Goal: Information Seeking & Learning: Learn about a topic

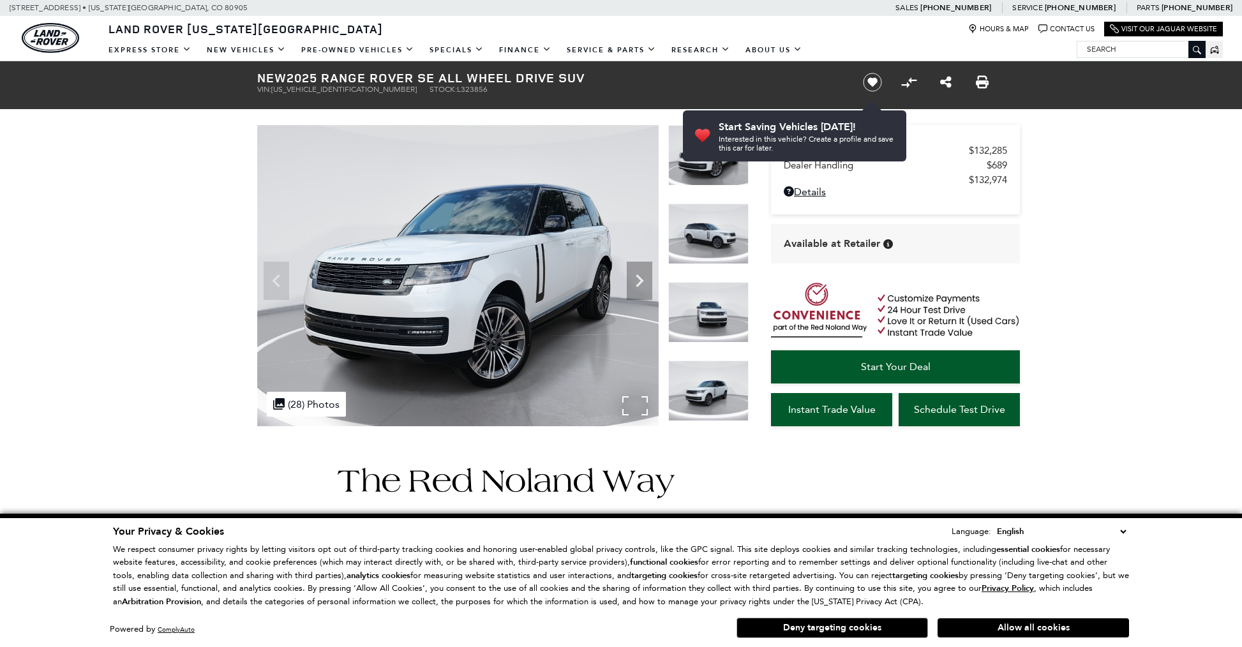
click at [482, 269] on img at bounding box center [457, 275] width 401 height 301
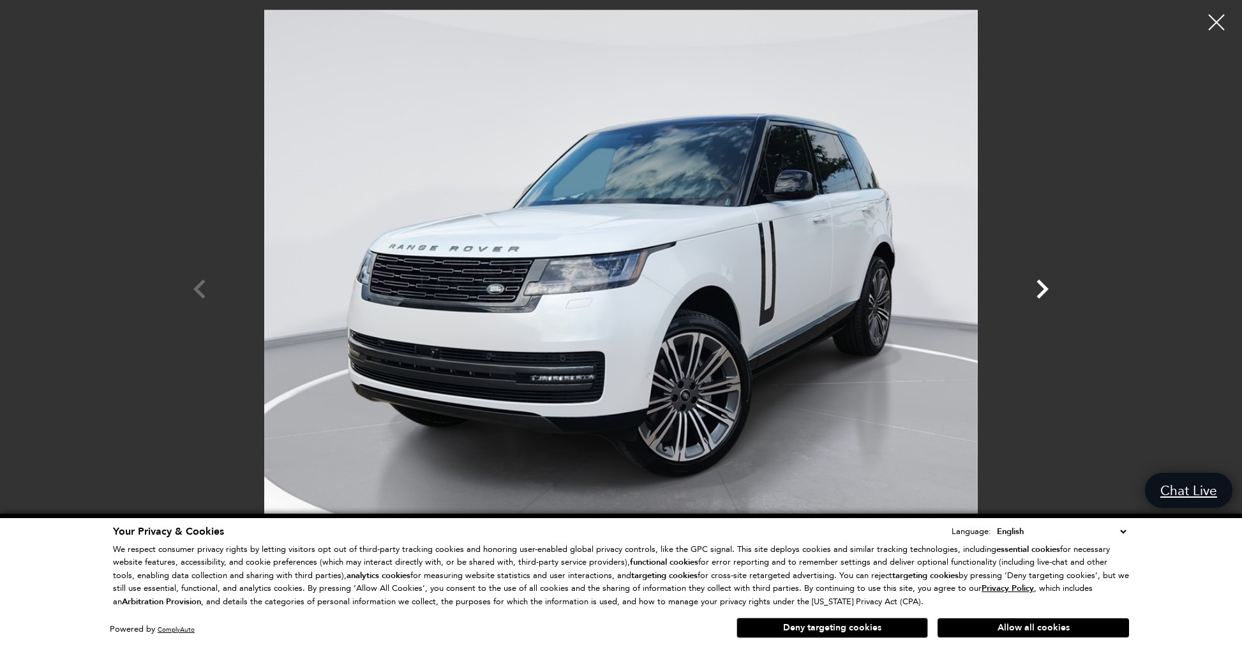
click at [1040, 293] on icon "Next" at bounding box center [1042, 289] width 38 height 38
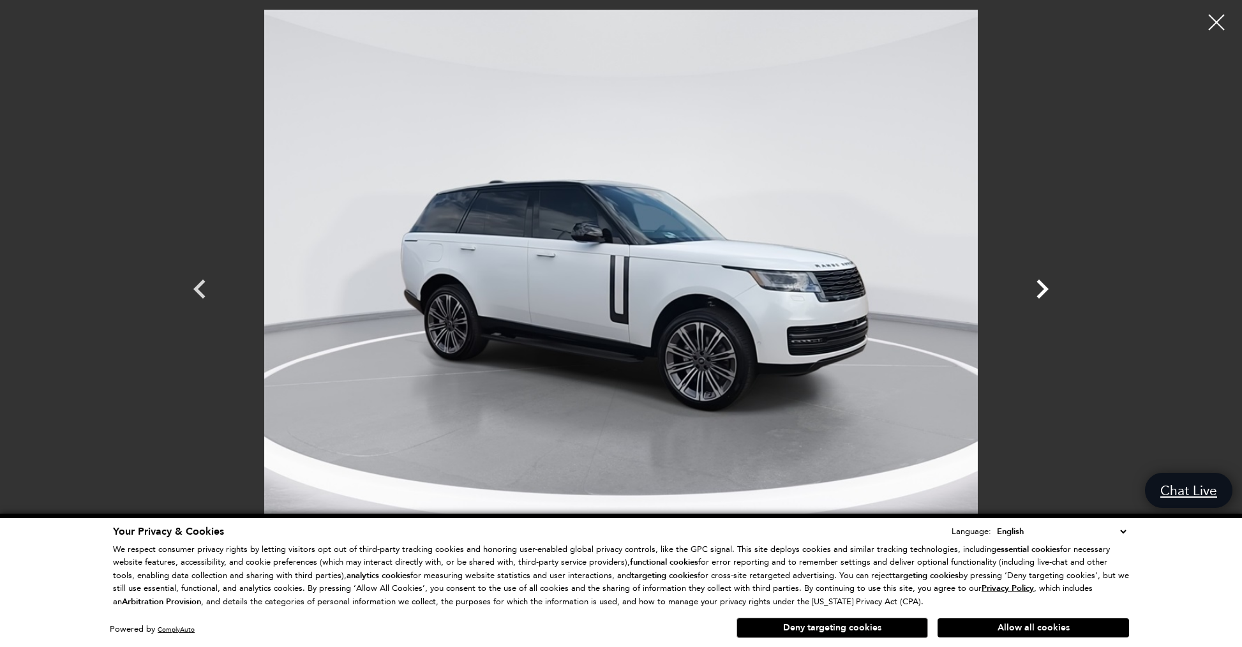
click at [1038, 293] on icon "Next" at bounding box center [1042, 289] width 38 height 38
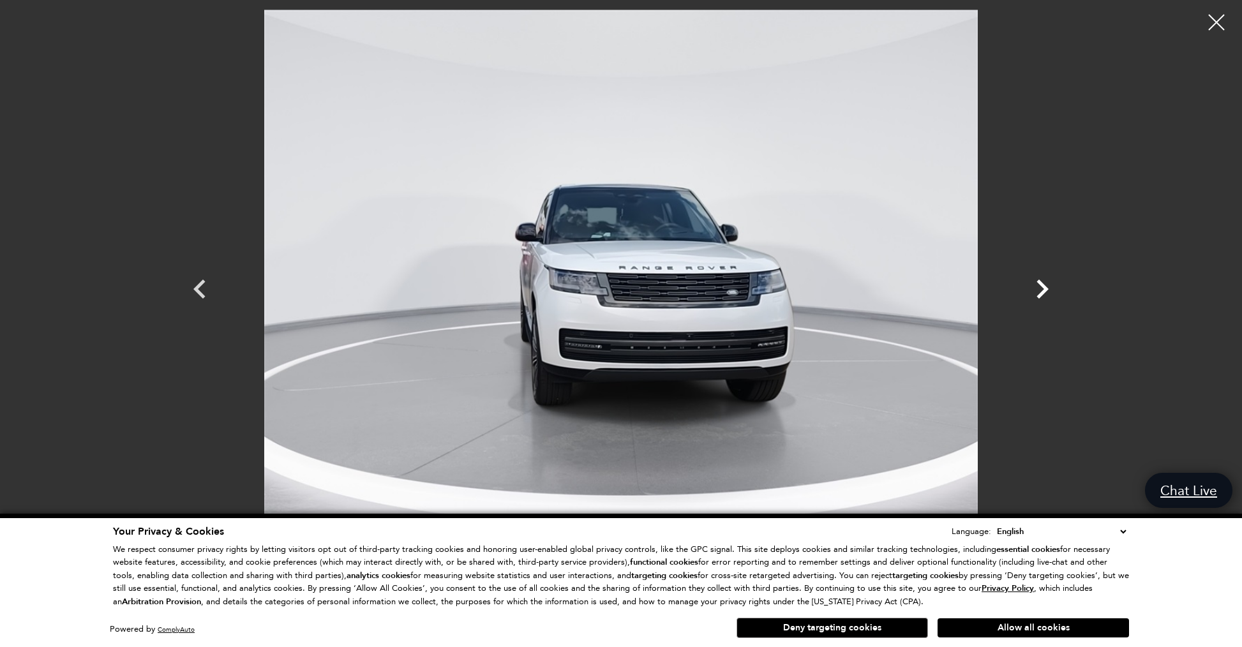
click at [1037, 293] on icon "Next" at bounding box center [1042, 289] width 38 height 38
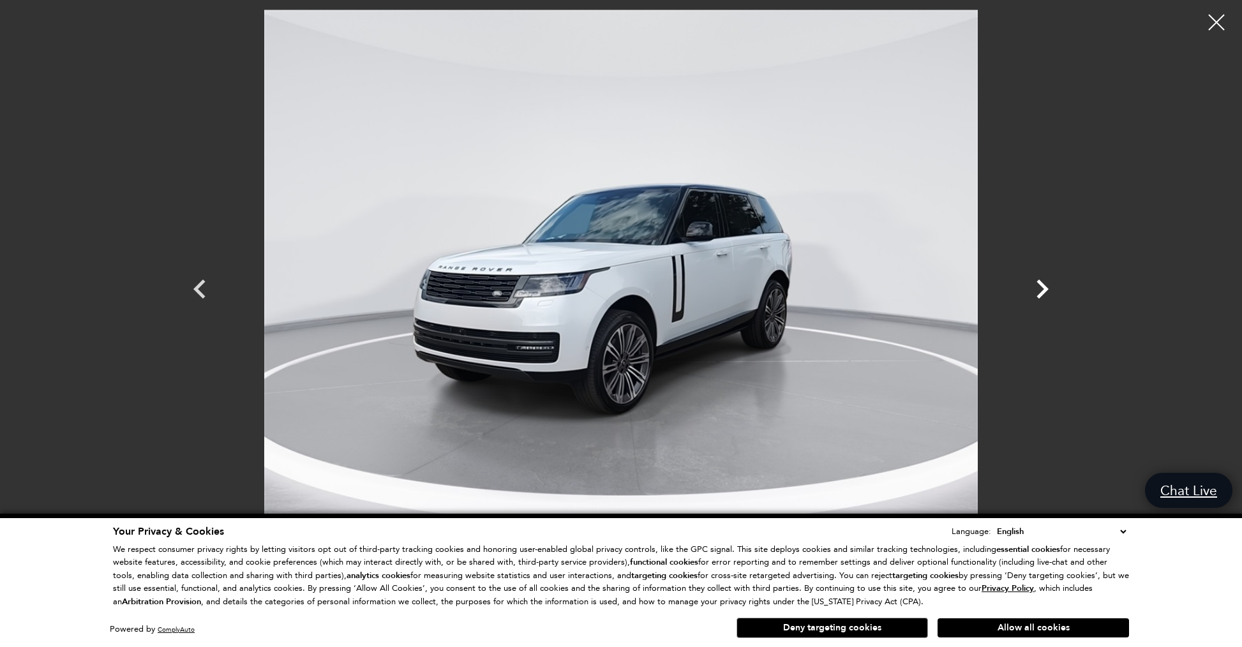
click at [1047, 288] on icon "Next" at bounding box center [1042, 289] width 12 height 19
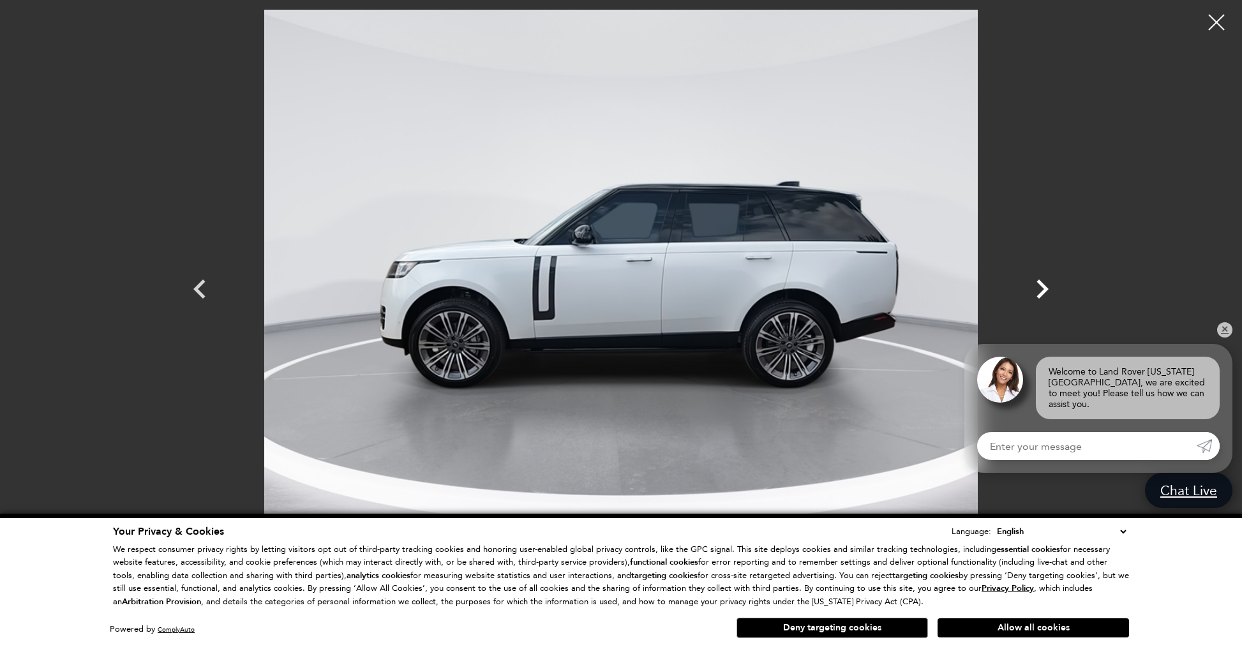
click at [1049, 288] on icon "Next" at bounding box center [1042, 289] width 38 height 38
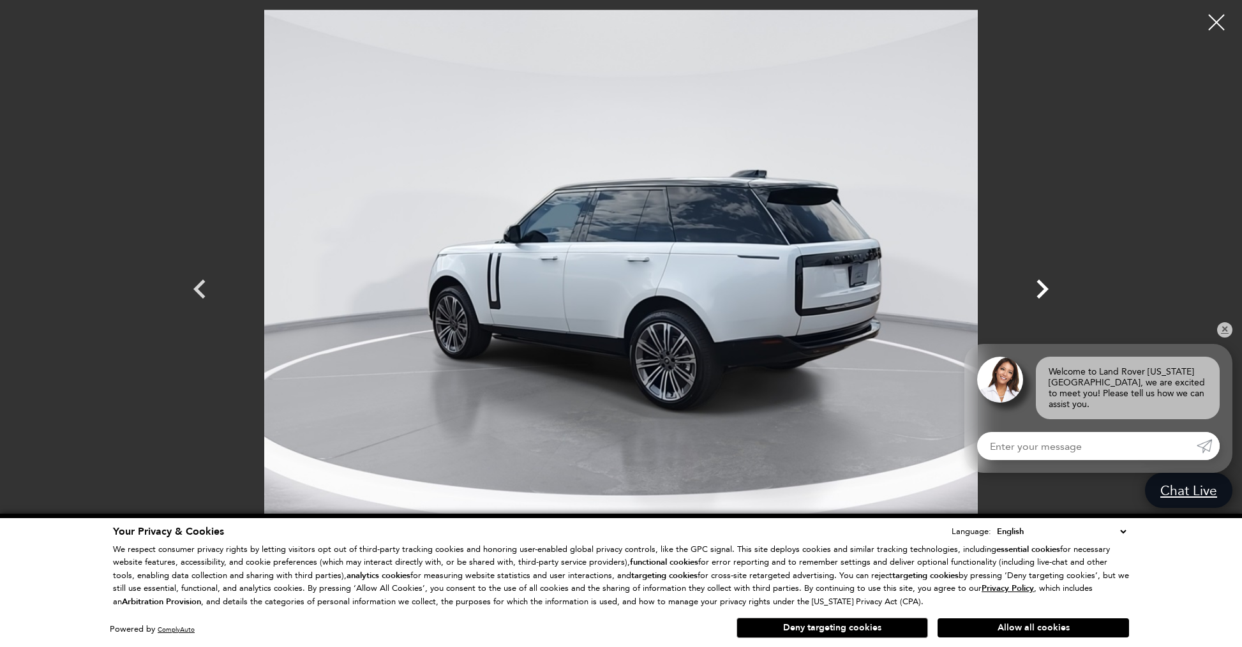
click at [1049, 288] on icon "Next" at bounding box center [1042, 289] width 38 height 38
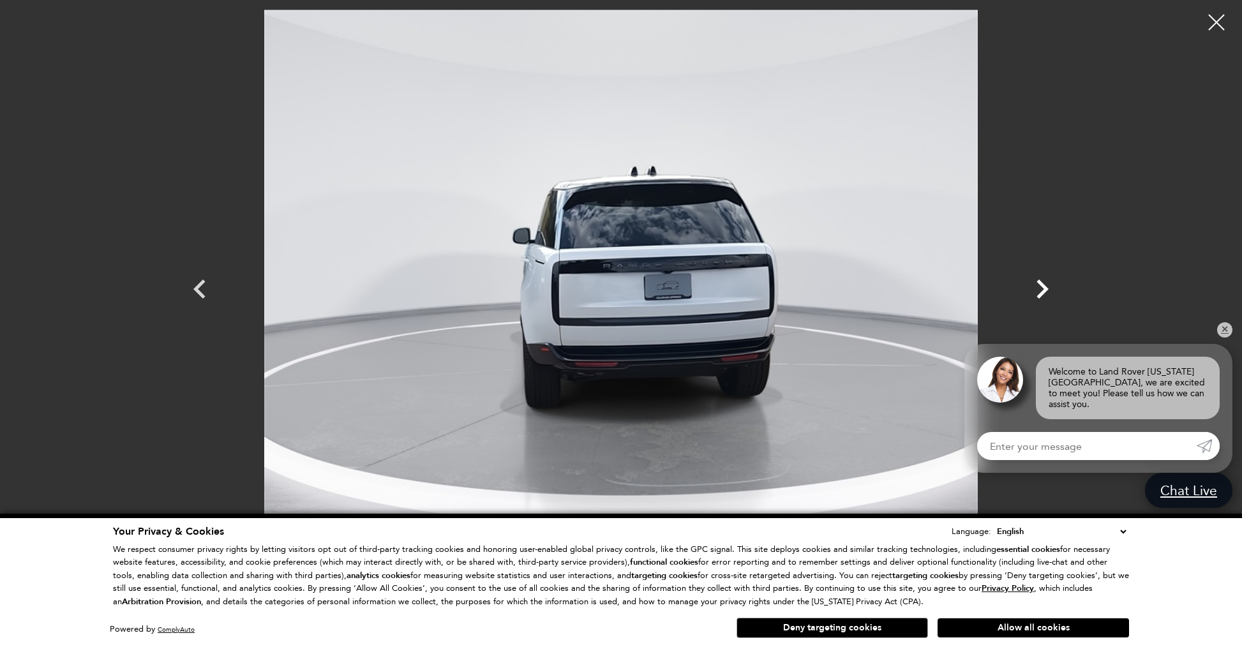
click at [1049, 288] on icon "Next" at bounding box center [1042, 289] width 38 height 38
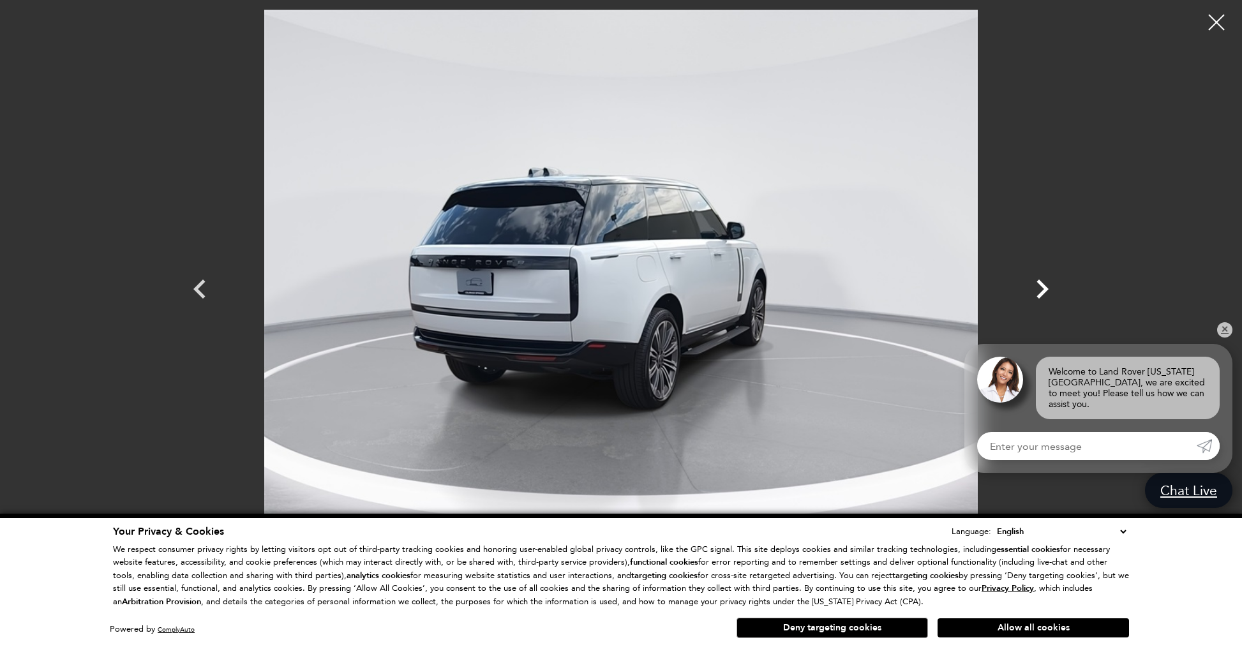
click at [1049, 288] on icon "Next" at bounding box center [1042, 289] width 38 height 38
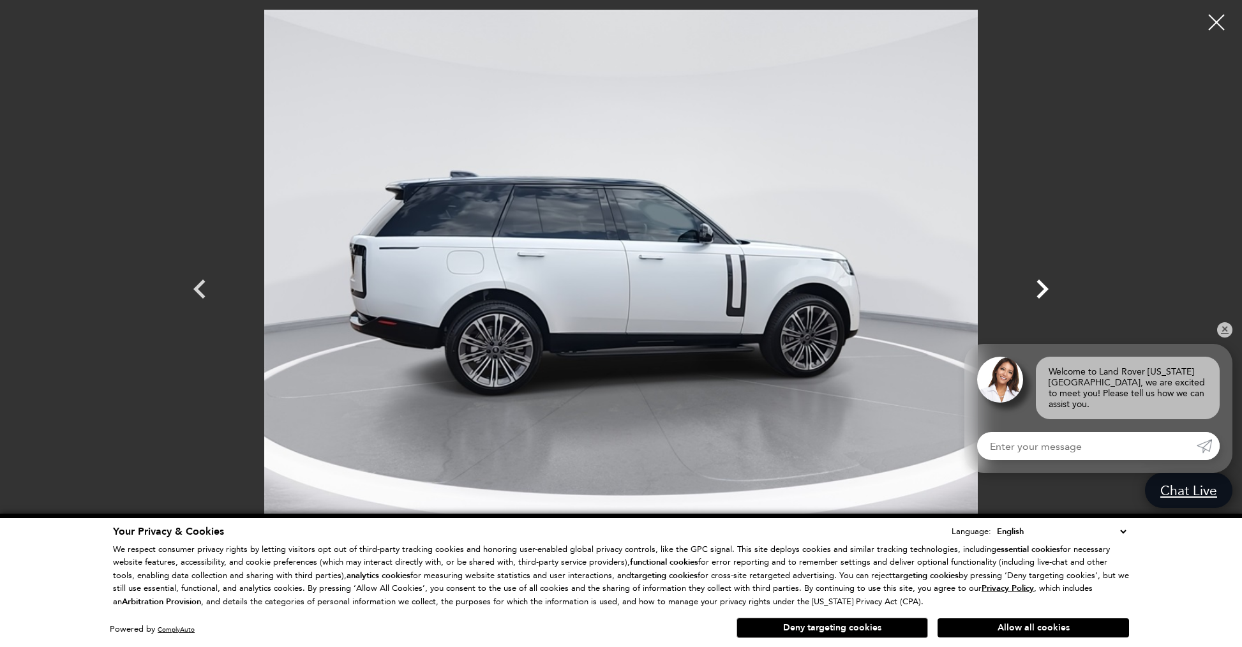
click at [1049, 288] on icon "Next" at bounding box center [1042, 289] width 38 height 38
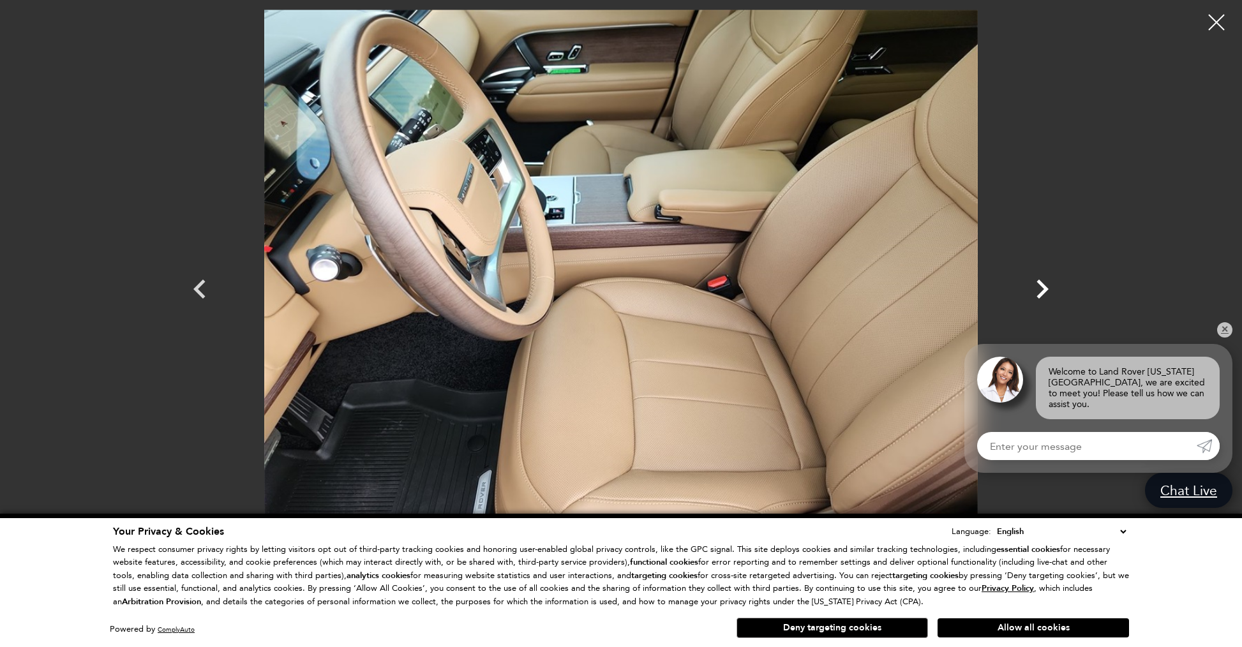
click at [1046, 291] on icon "Next" at bounding box center [1042, 289] width 12 height 19
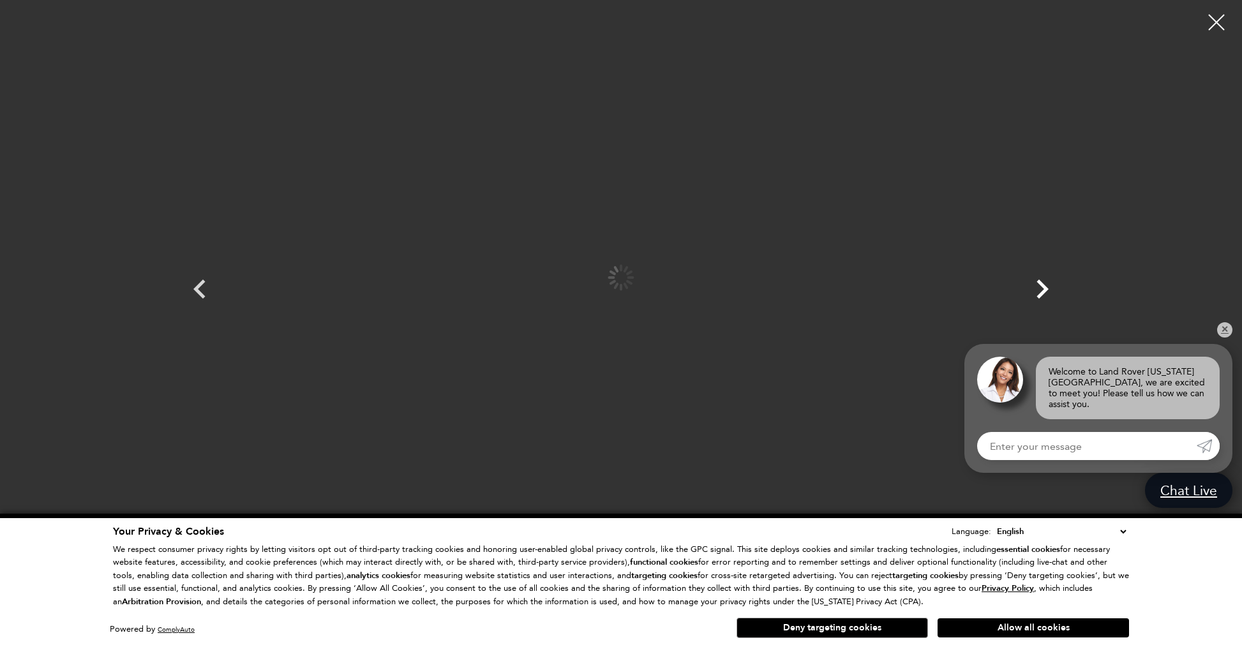
scroll to position [1, 0]
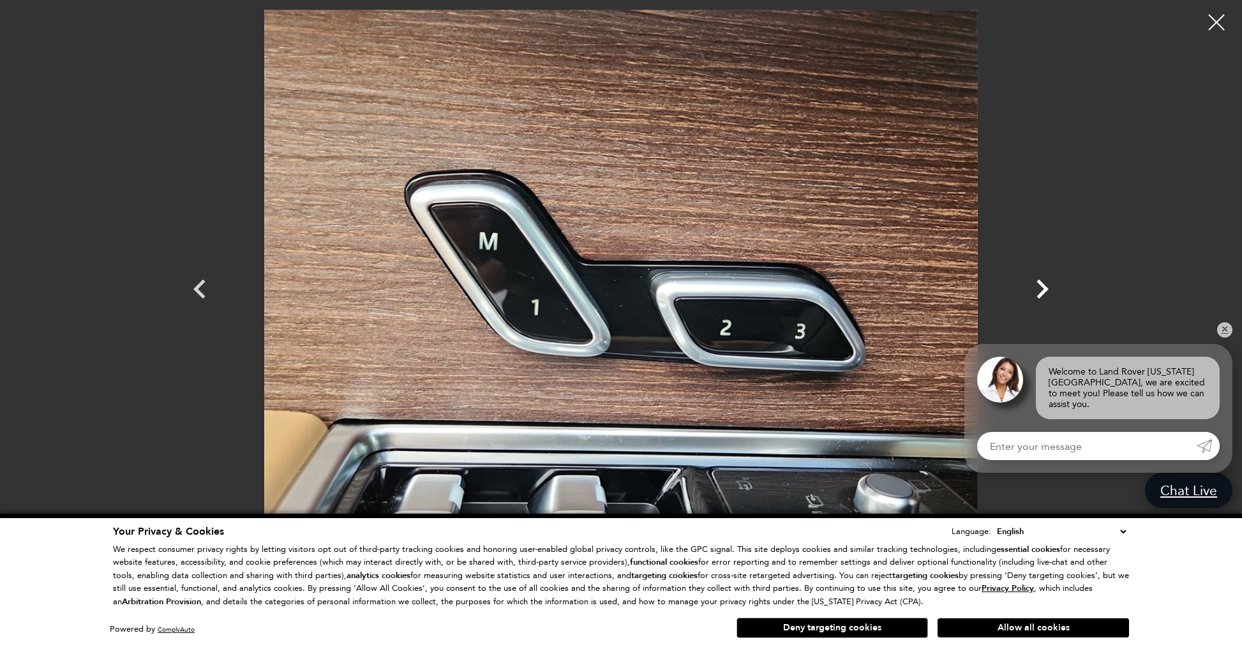
click at [1046, 291] on icon "Next" at bounding box center [1042, 289] width 12 height 19
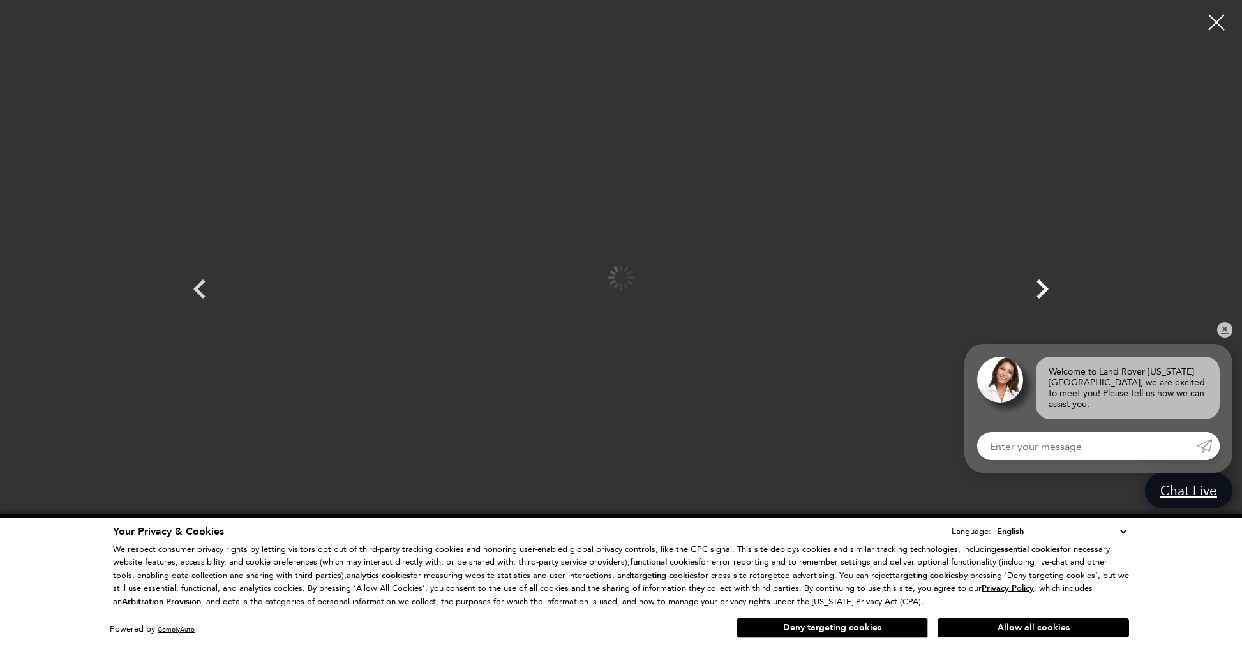
scroll to position [3, 0]
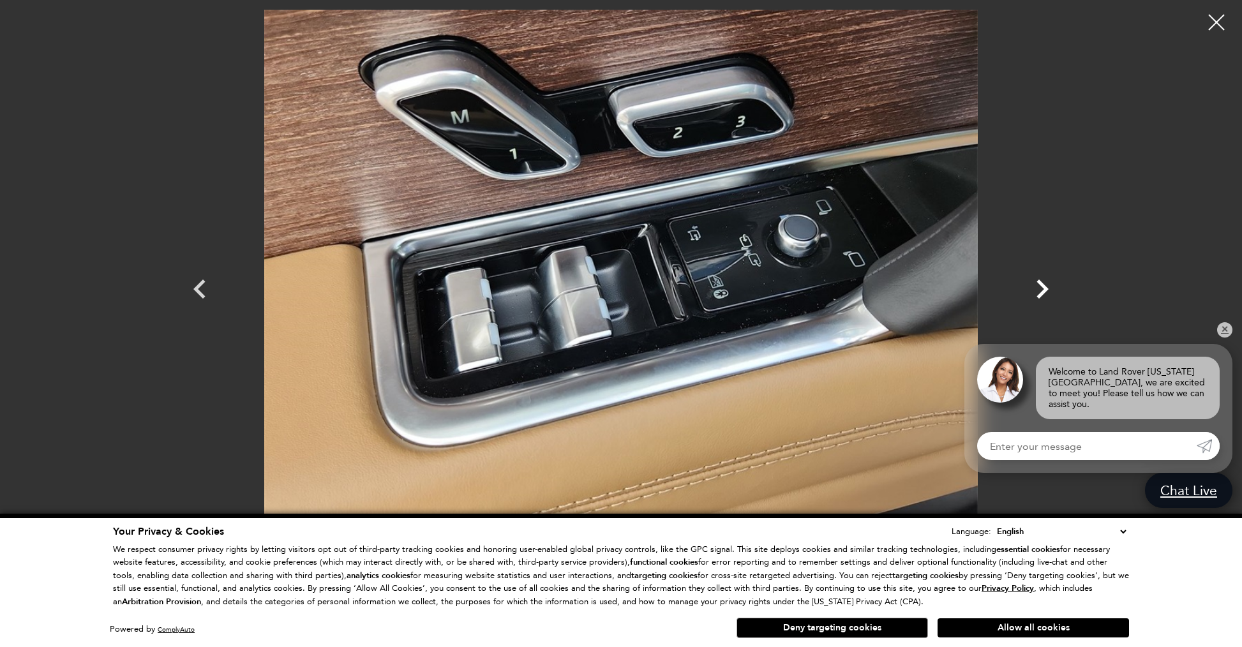
click at [1046, 291] on icon "Next" at bounding box center [1042, 289] width 12 height 19
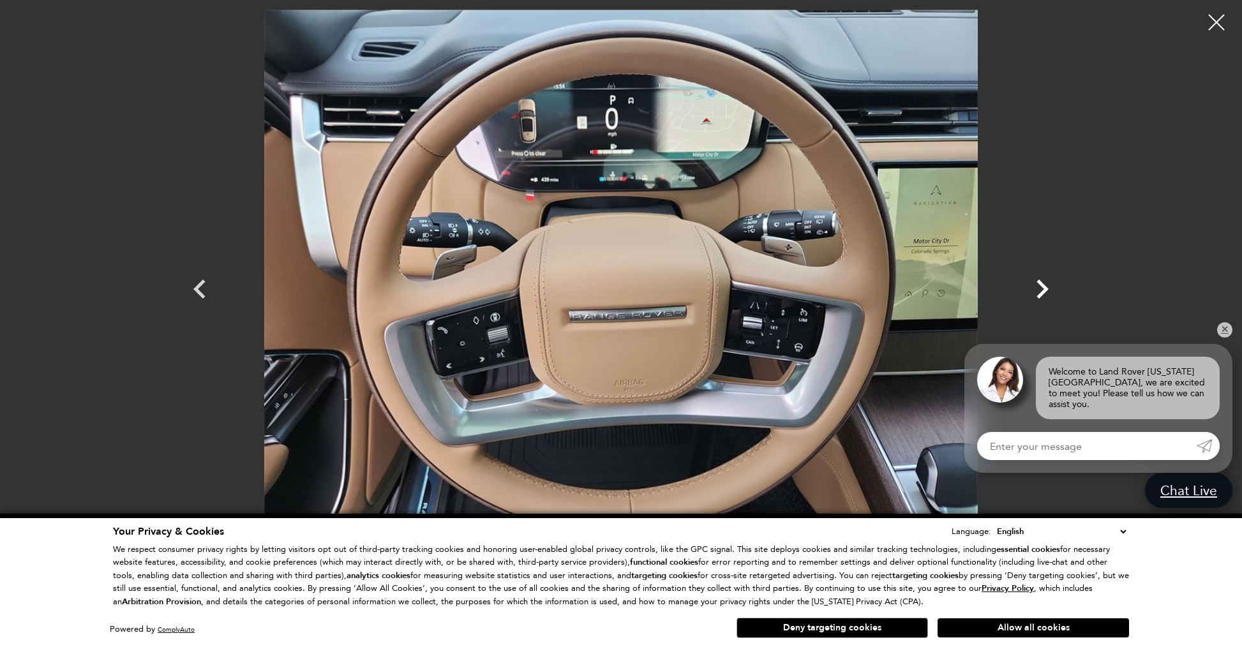
click at [1046, 291] on icon "Next" at bounding box center [1042, 289] width 12 height 19
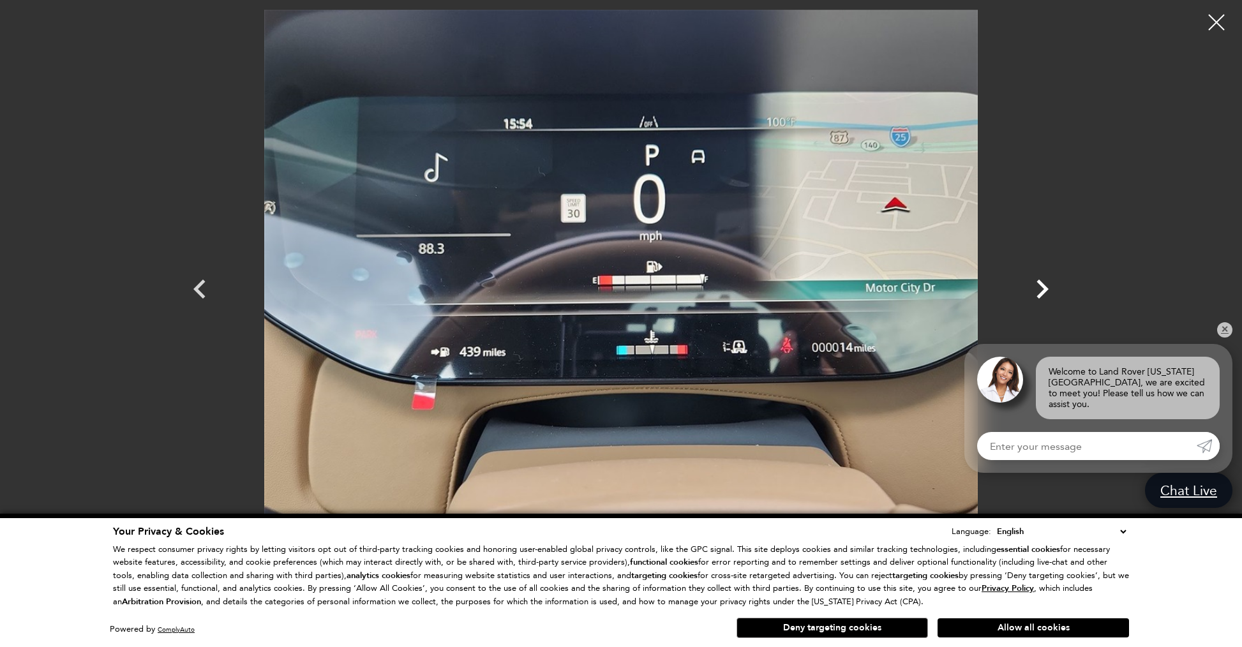
scroll to position [4, 1]
click at [1046, 291] on icon "Next" at bounding box center [1042, 289] width 12 height 19
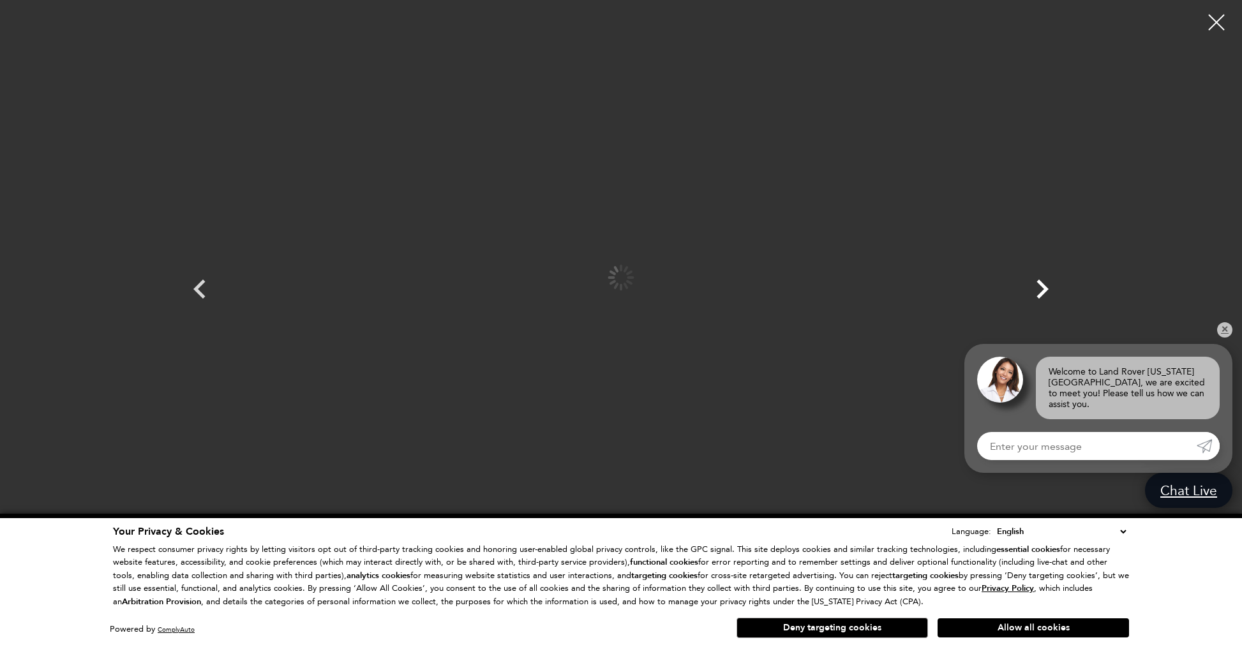
scroll to position [8, 0]
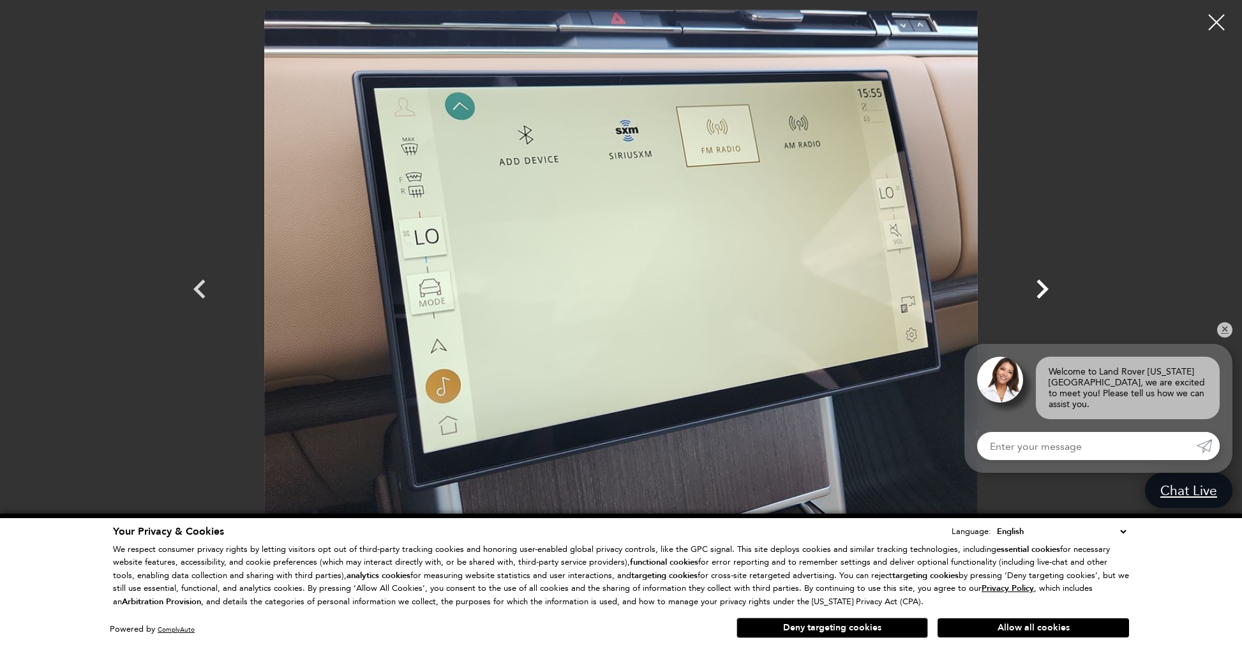
click at [1046, 291] on icon "Next" at bounding box center [1042, 289] width 12 height 19
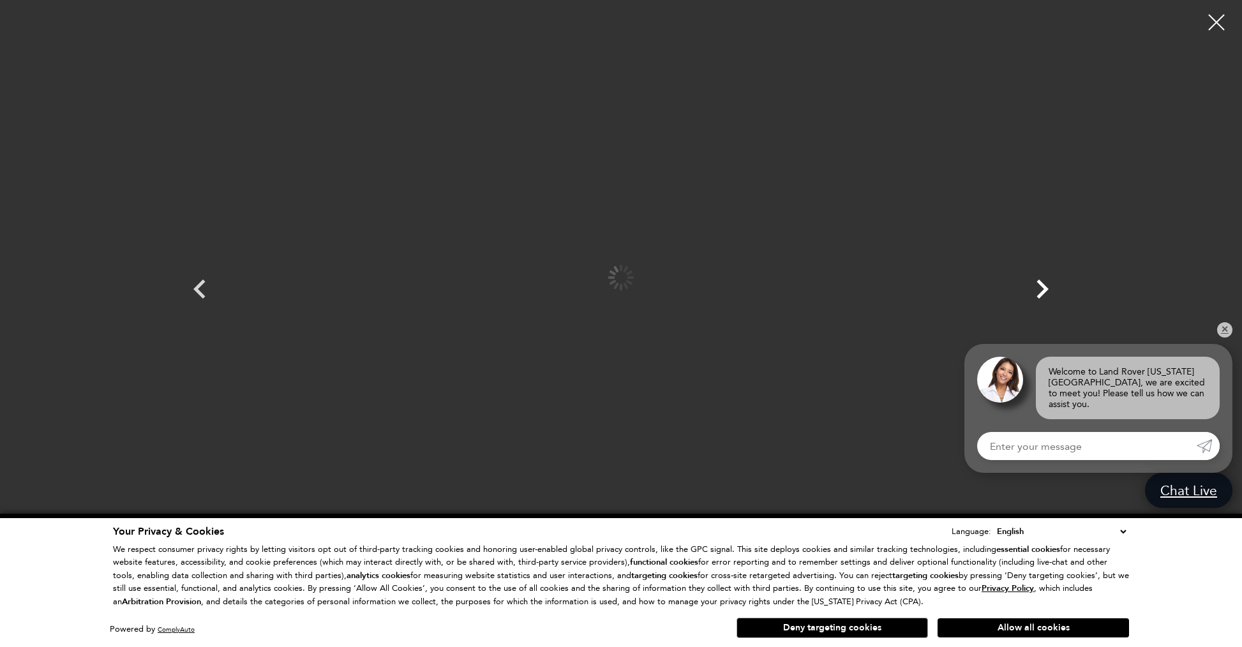
scroll to position [8, 0]
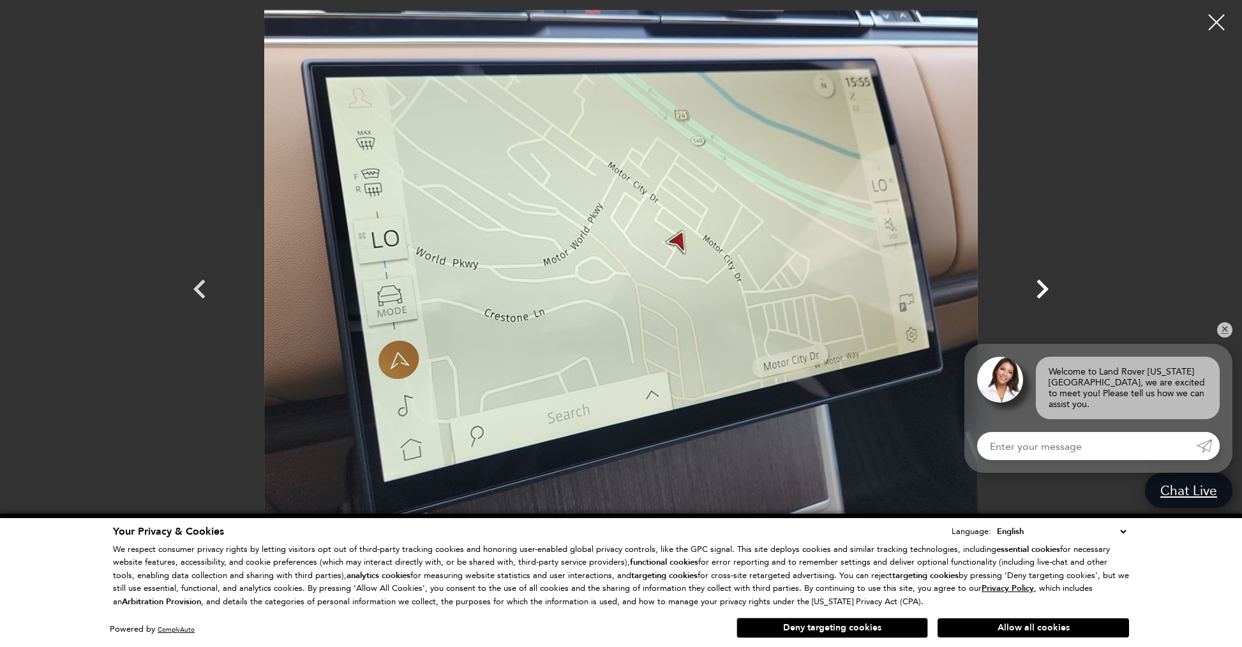
click at [1046, 291] on icon "Next" at bounding box center [1042, 289] width 12 height 19
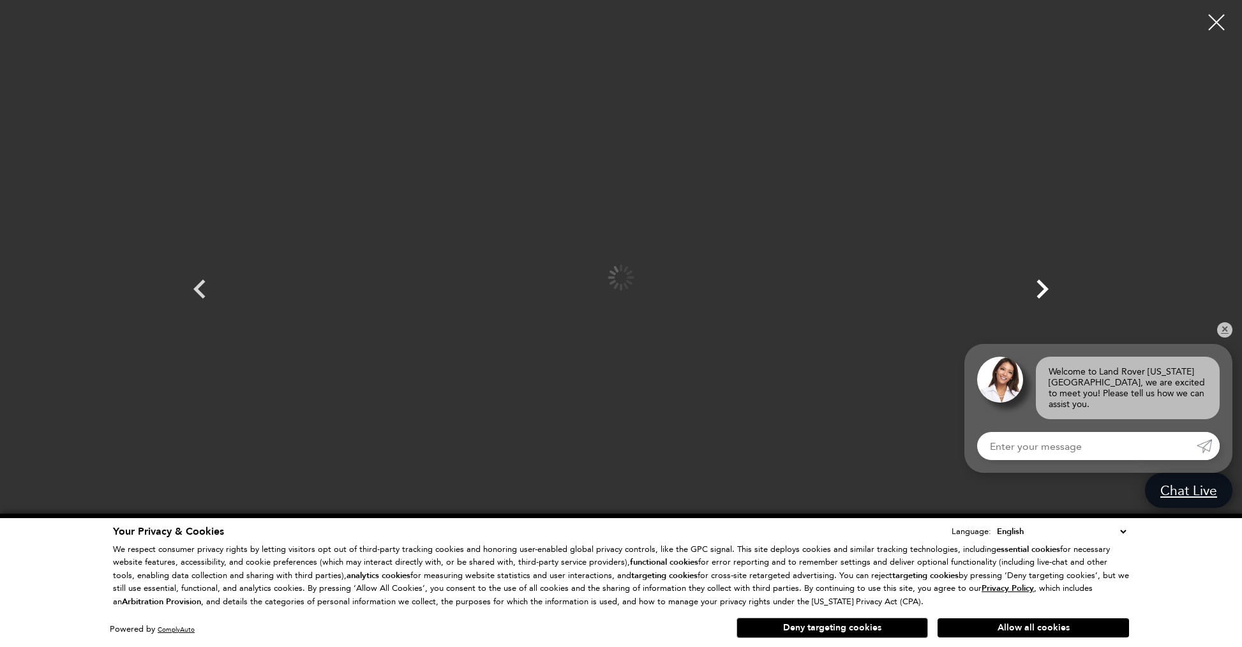
scroll to position [9, 0]
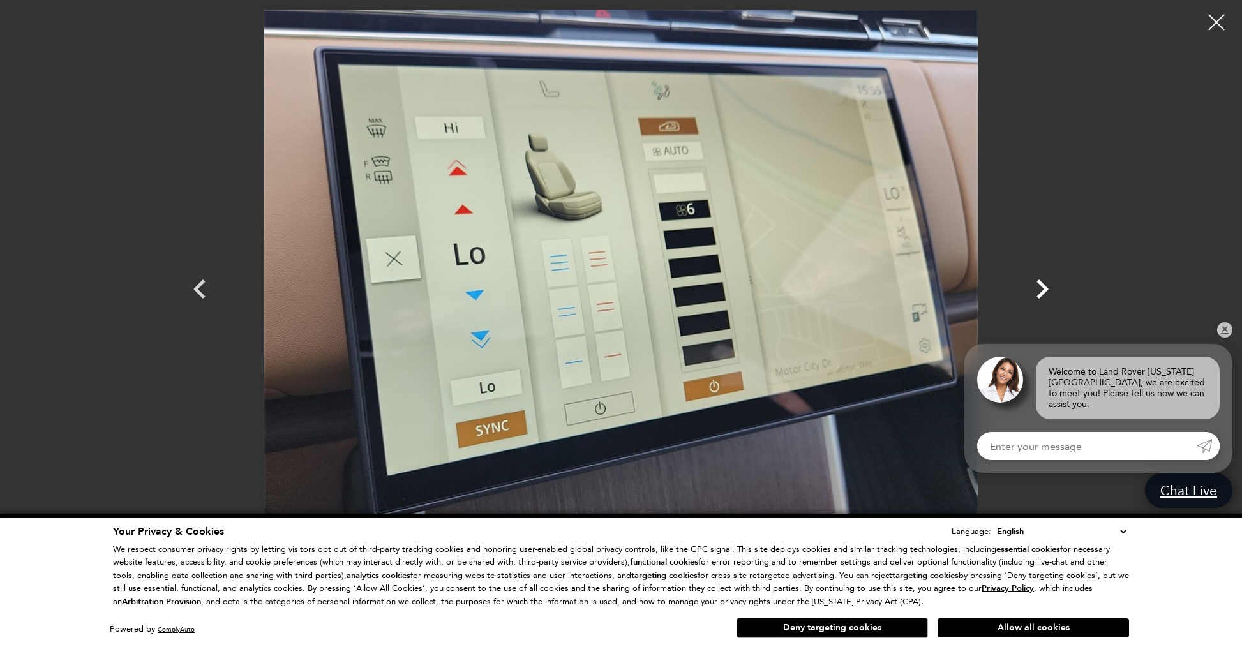
click at [1046, 291] on icon "Next" at bounding box center [1042, 289] width 12 height 19
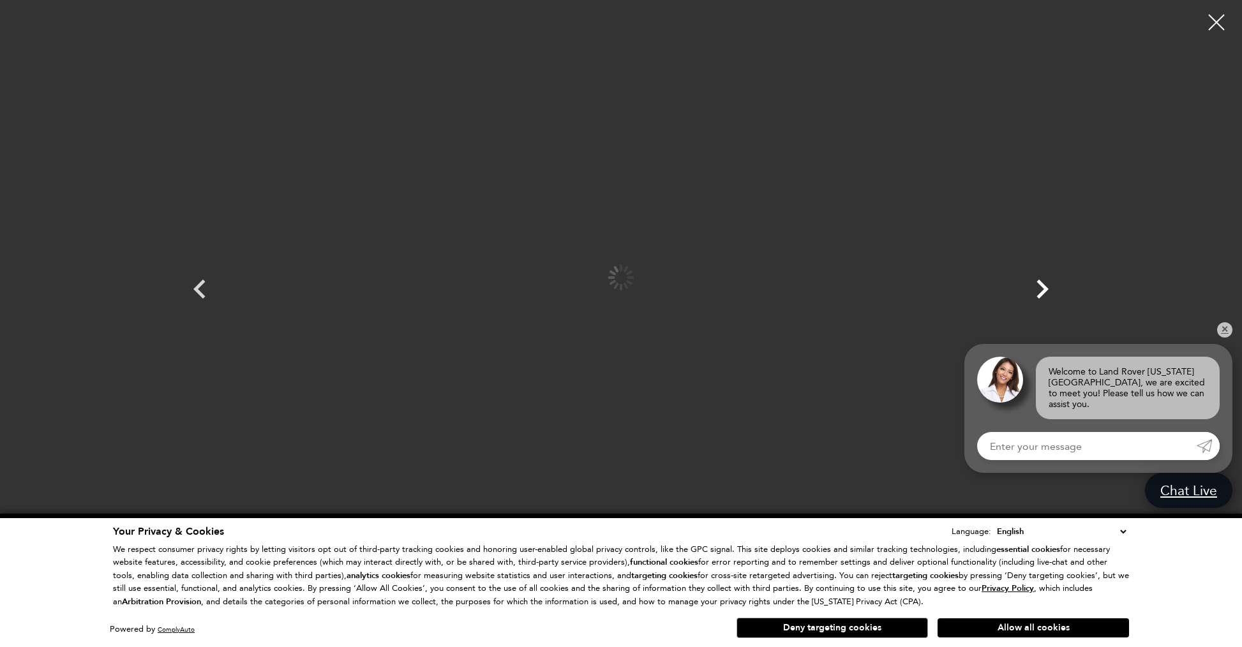
scroll to position [10, 0]
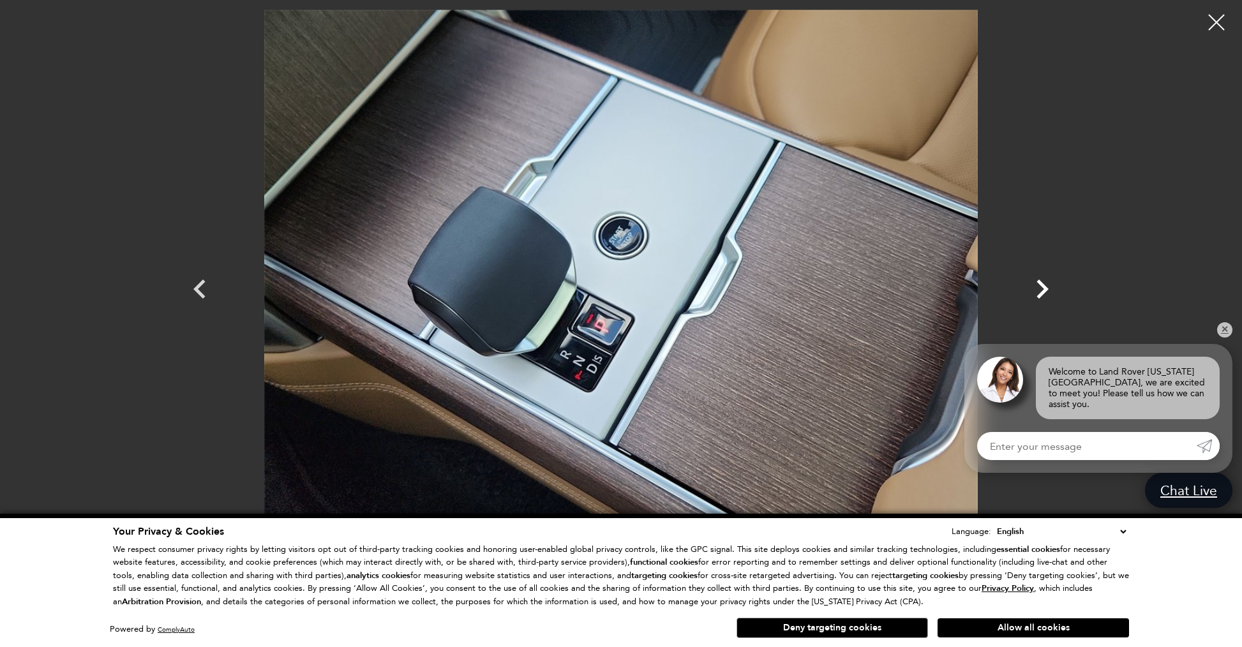
click at [1046, 291] on icon "Next" at bounding box center [1042, 289] width 12 height 19
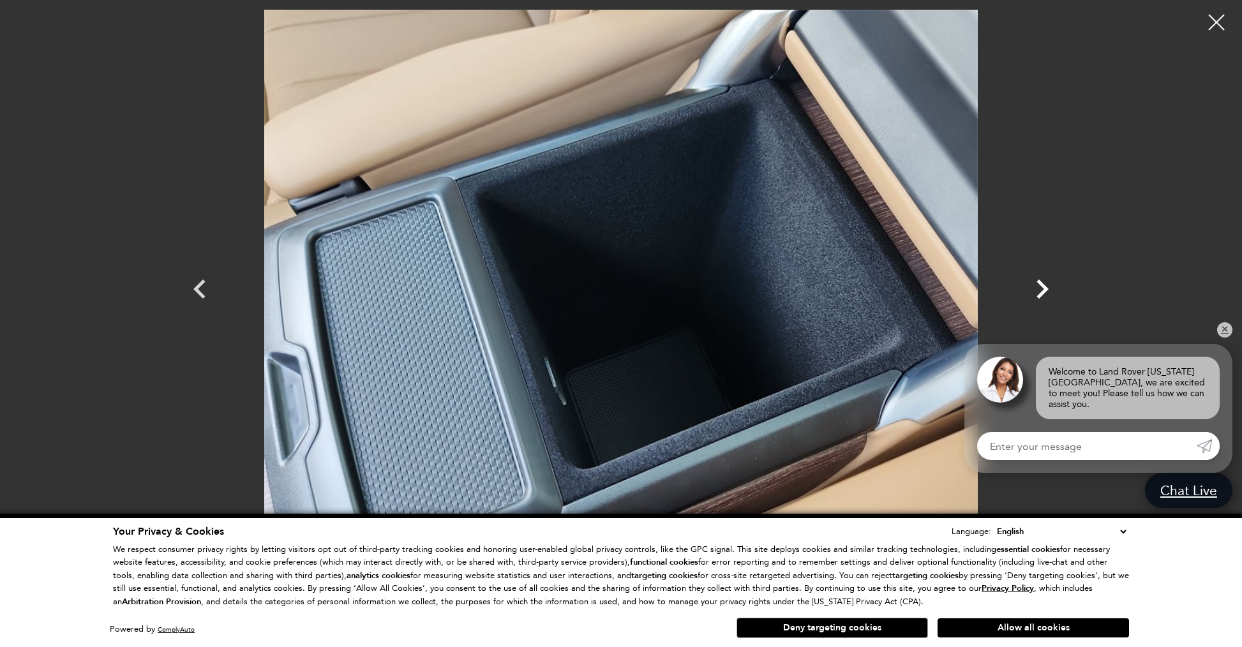
click at [1046, 291] on icon "Next" at bounding box center [1042, 289] width 12 height 19
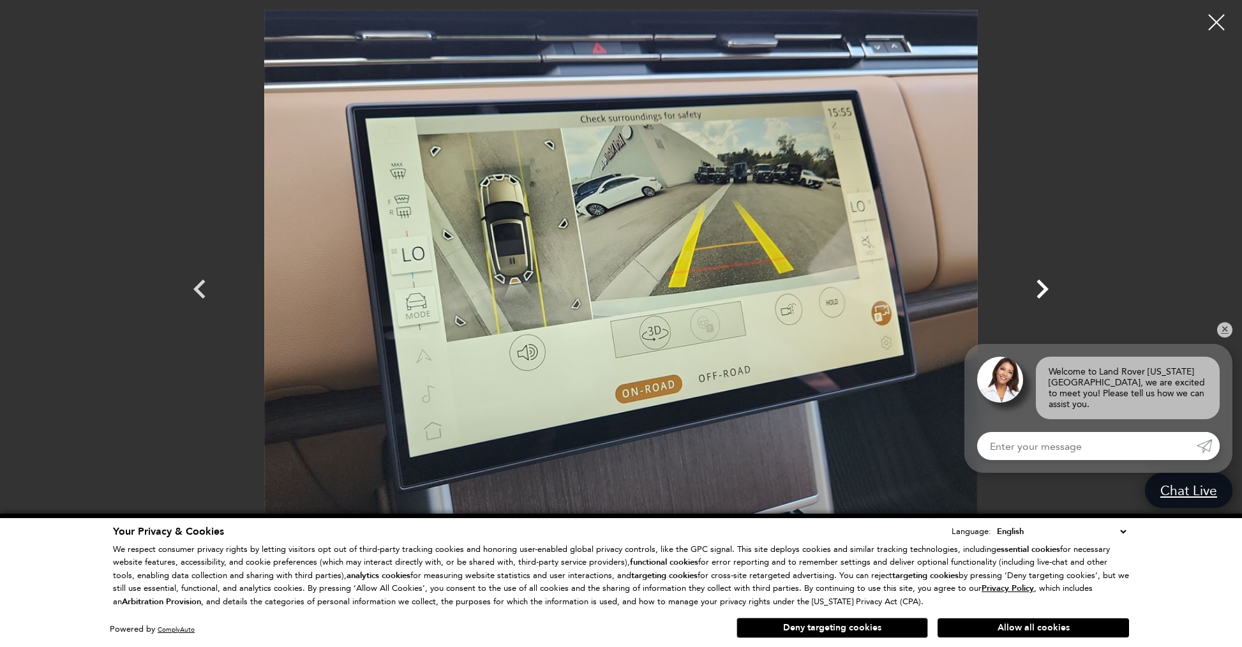
scroll to position [10, 1]
click at [1046, 291] on icon "Next" at bounding box center [1042, 289] width 12 height 19
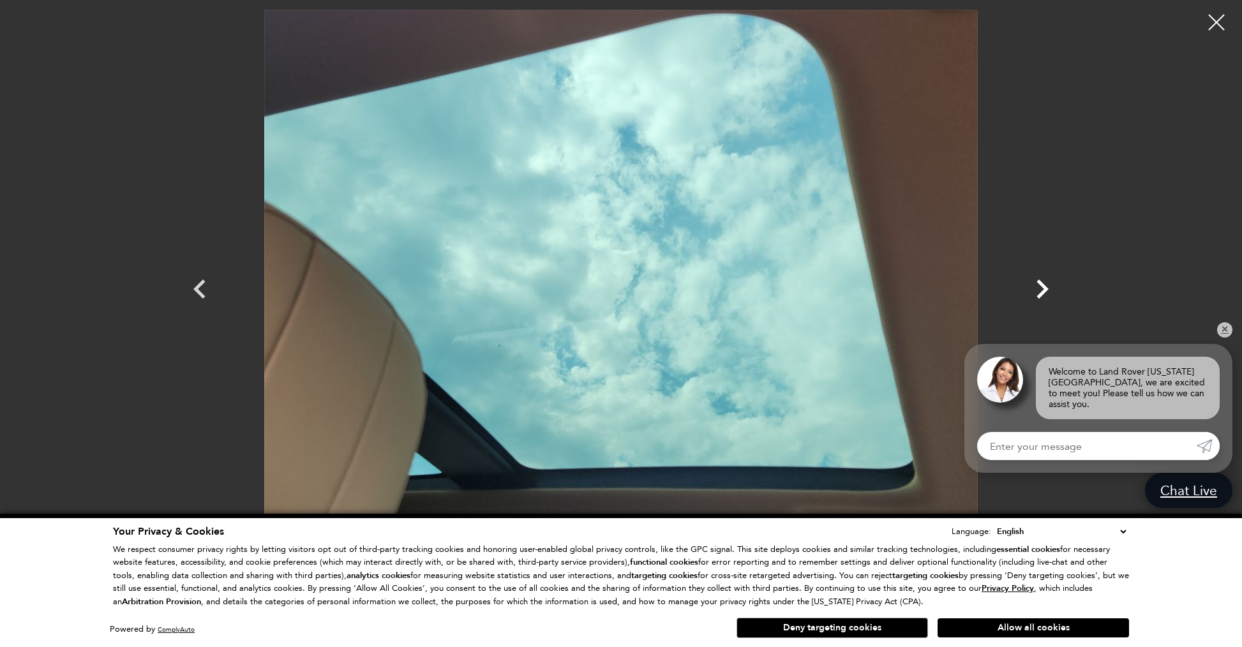
click at [1046, 291] on icon "Next" at bounding box center [1042, 289] width 12 height 19
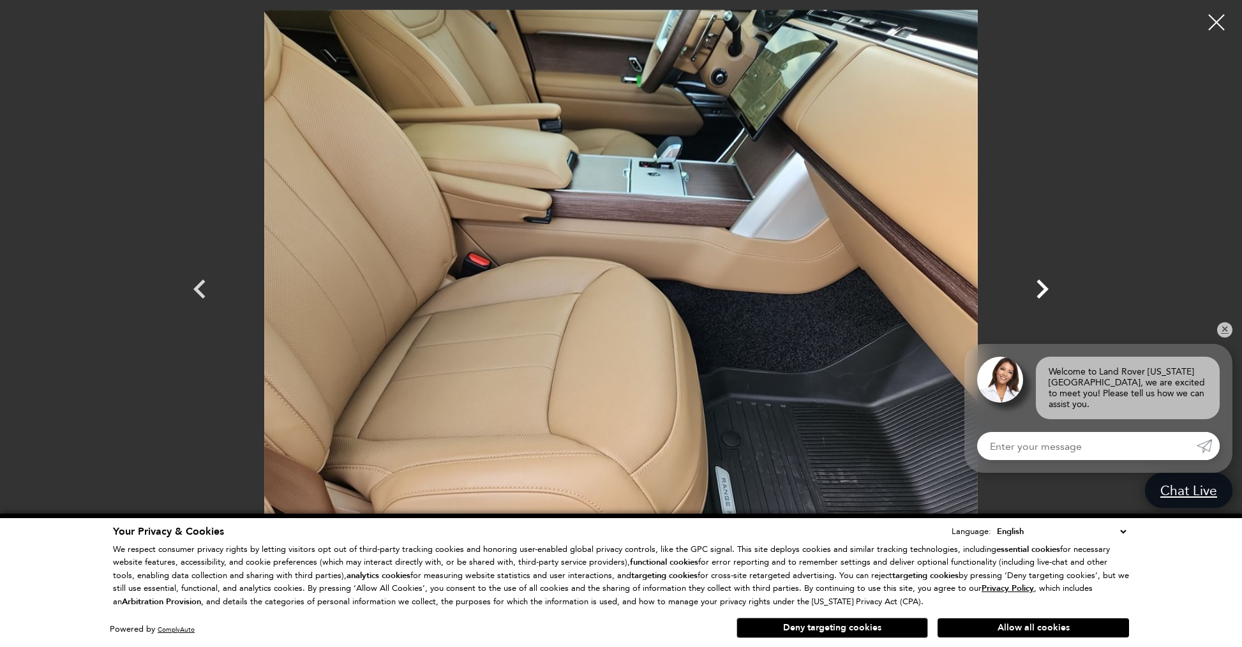
scroll to position [10, 0]
click at [1046, 291] on icon "Next" at bounding box center [1042, 289] width 12 height 19
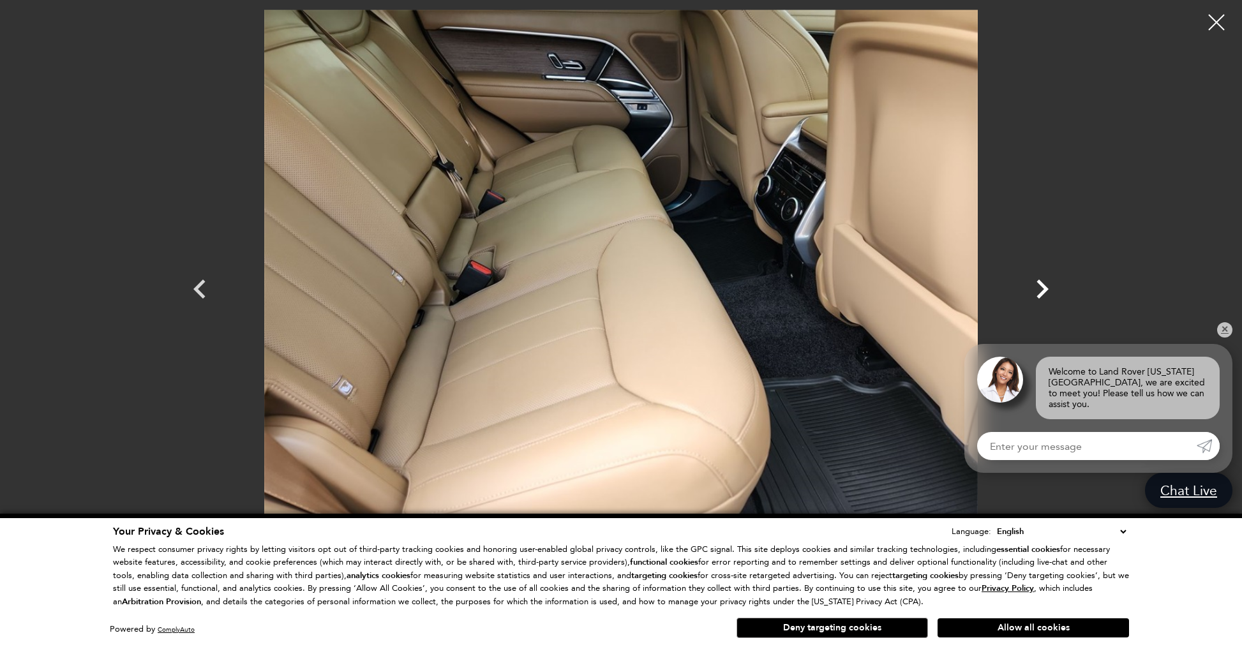
click at [1046, 291] on icon "Next" at bounding box center [1042, 289] width 12 height 19
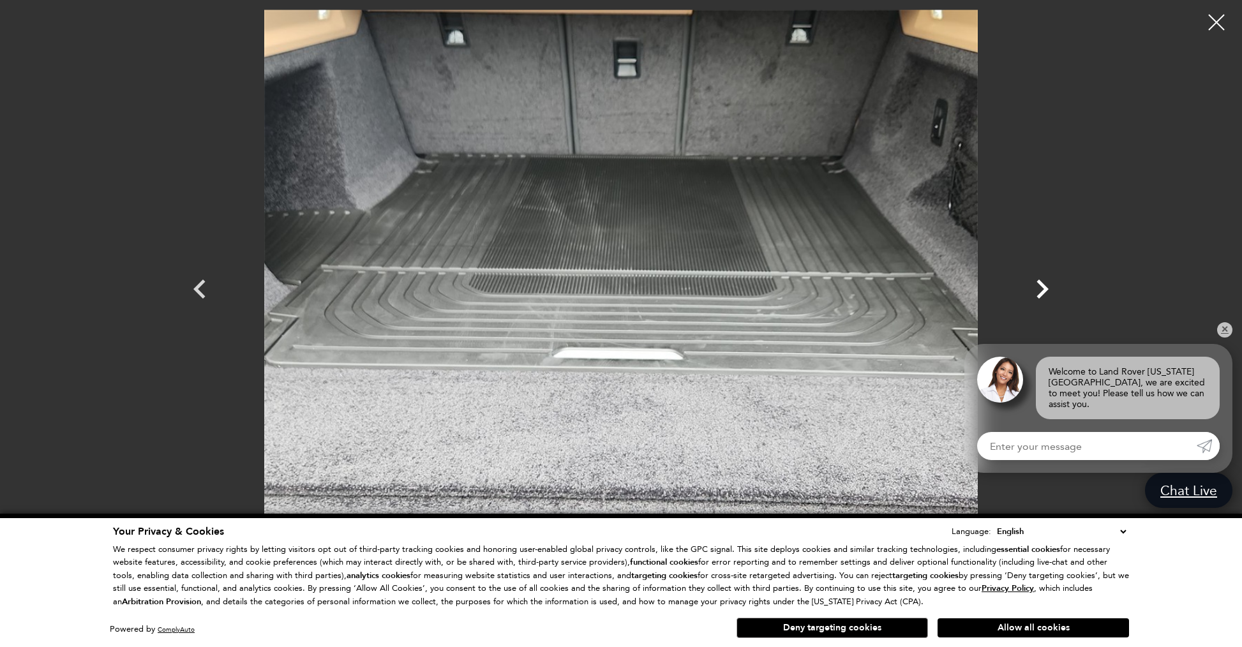
click at [1046, 291] on icon "Next" at bounding box center [1042, 289] width 12 height 19
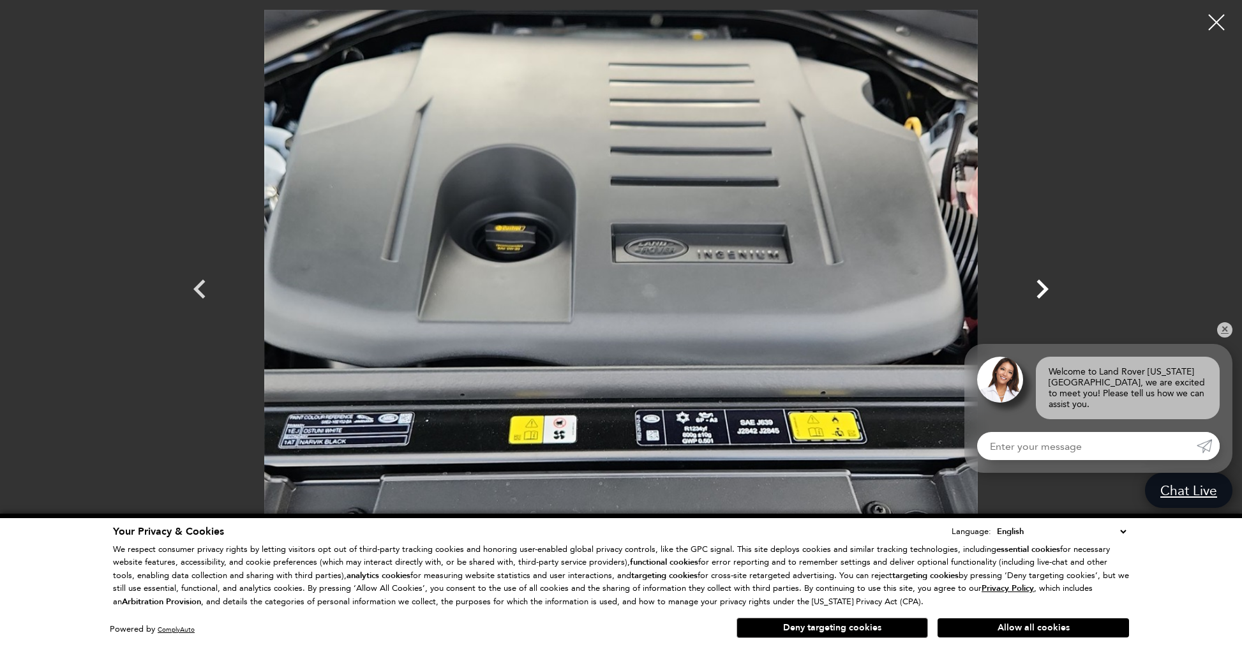
click at [1046, 291] on icon "Next" at bounding box center [1042, 289] width 12 height 19
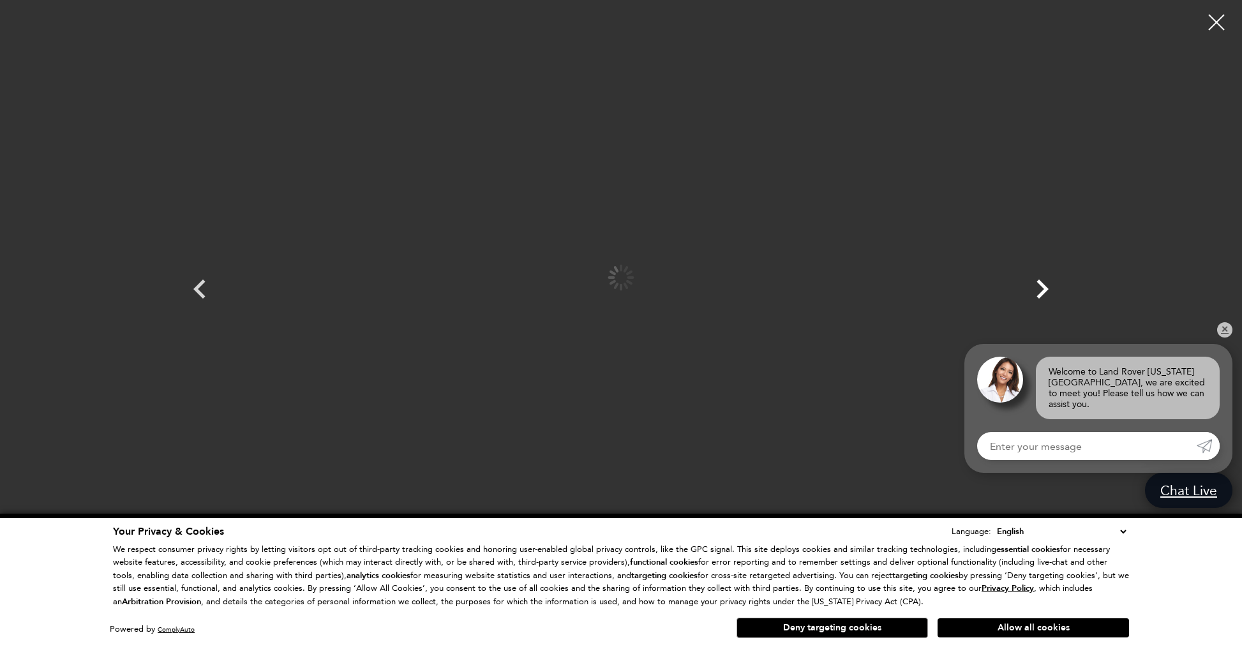
scroll to position [9, 0]
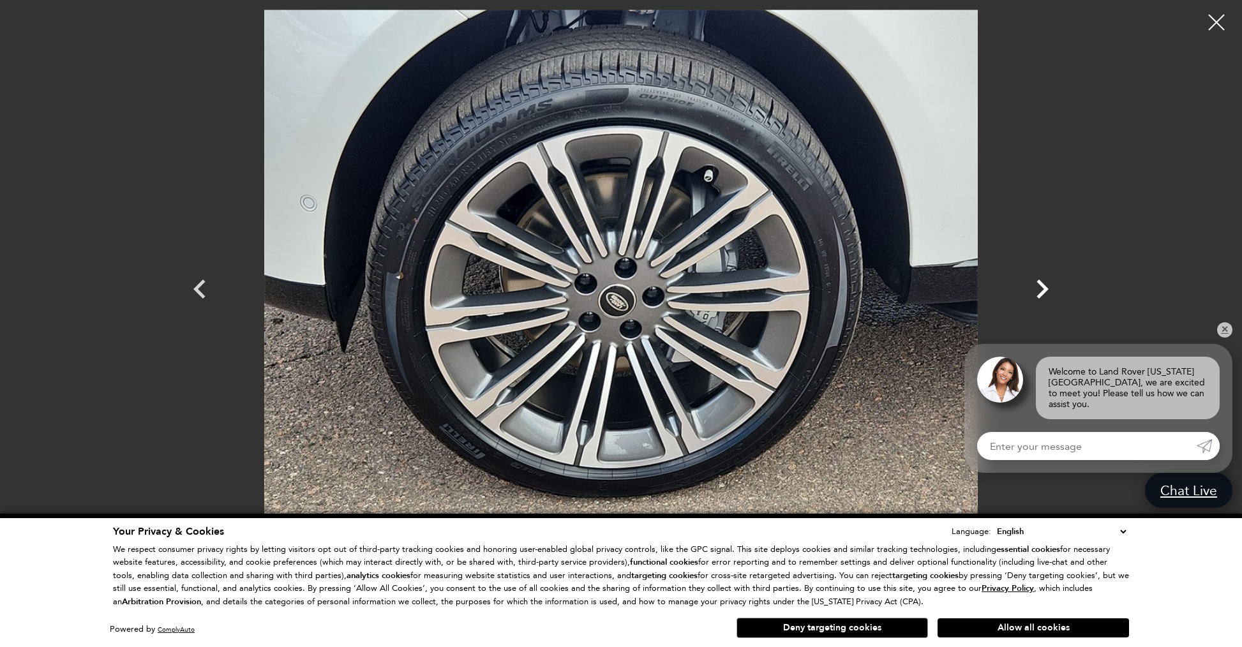
click at [1046, 291] on icon "Next" at bounding box center [1042, 289] width 12 height 19
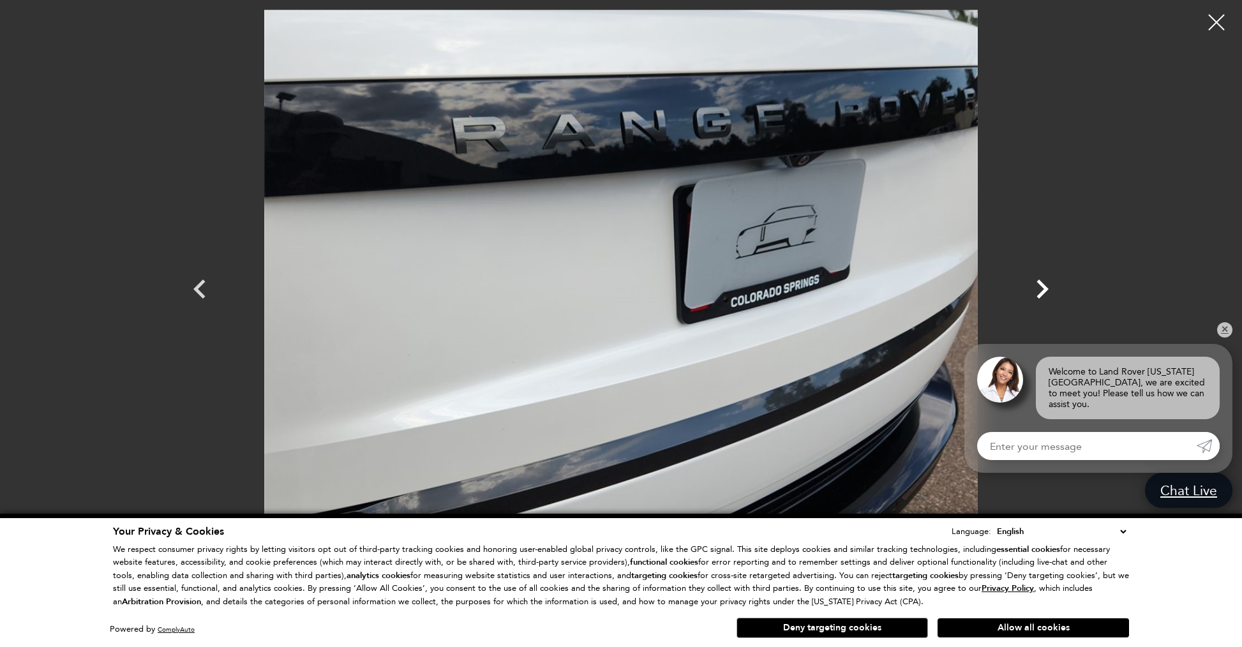
click at [1046, 291] on icon "Next" at bounding box center [1042, 289] width 12 height 19
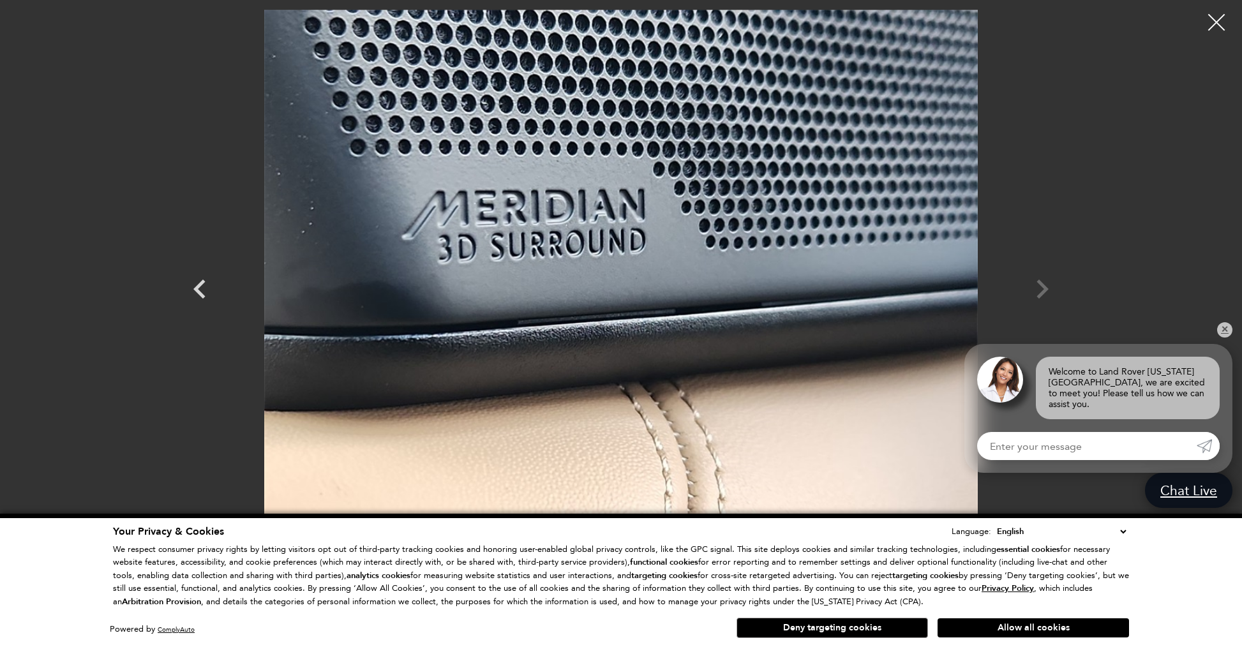
scroll to position [8, 0]
click at [1213, 24] on div at bounding box center [1216, 22] width 32 height 32
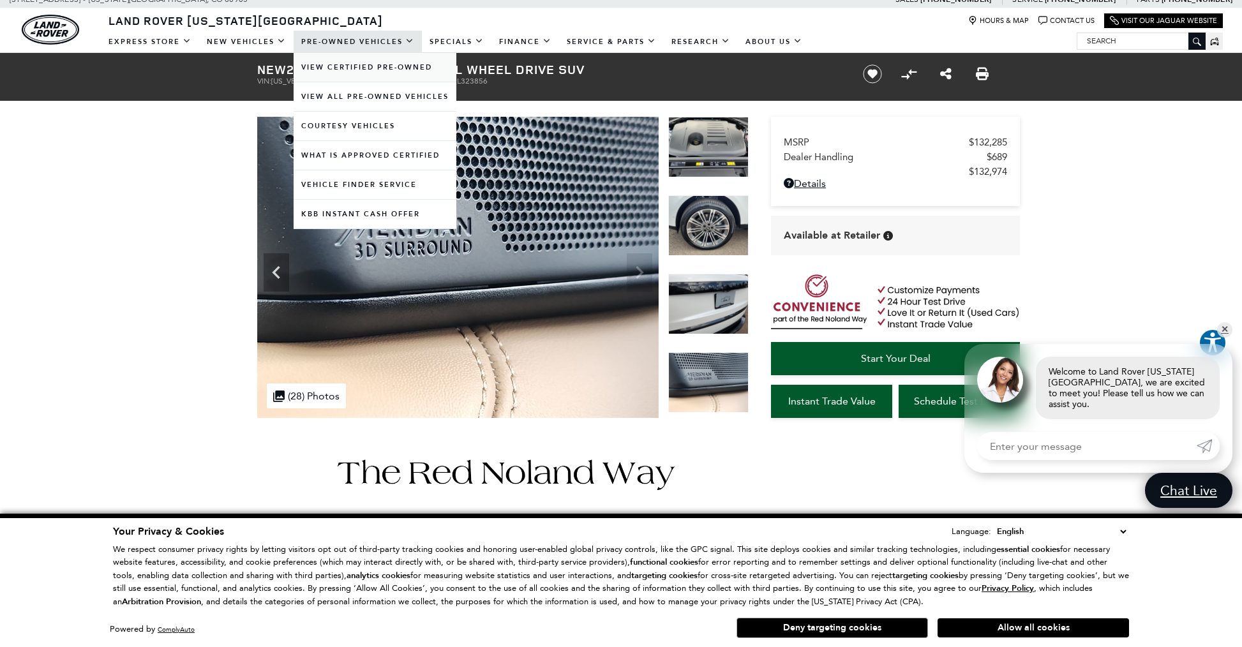
scroll to position [10, 1]
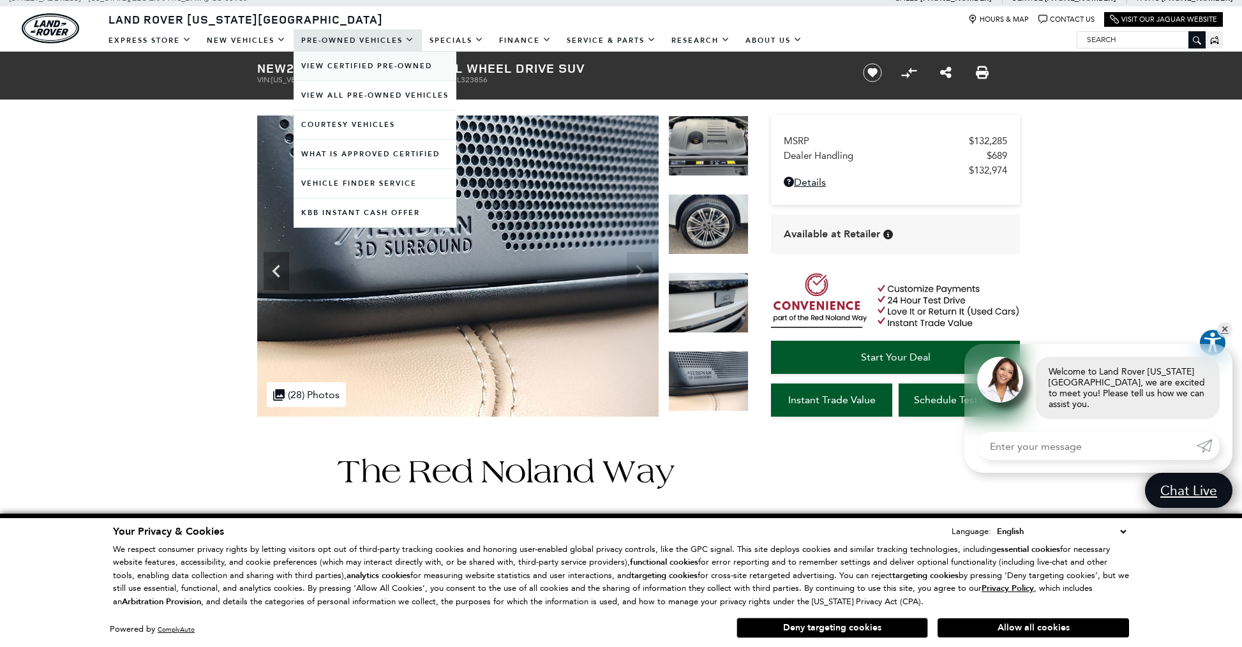
click at [403, 64] on link "View Certified Pre-Owned" at bounding box center [375, 66] width 163 height 29
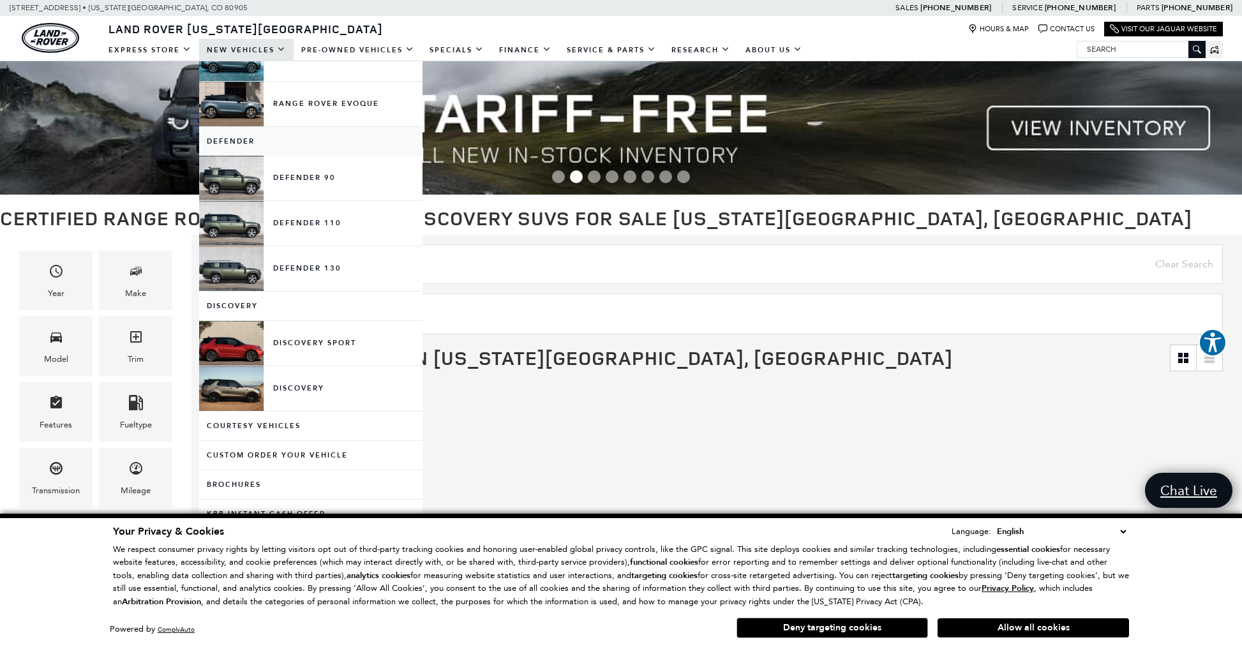
scroll to position [181, 0]
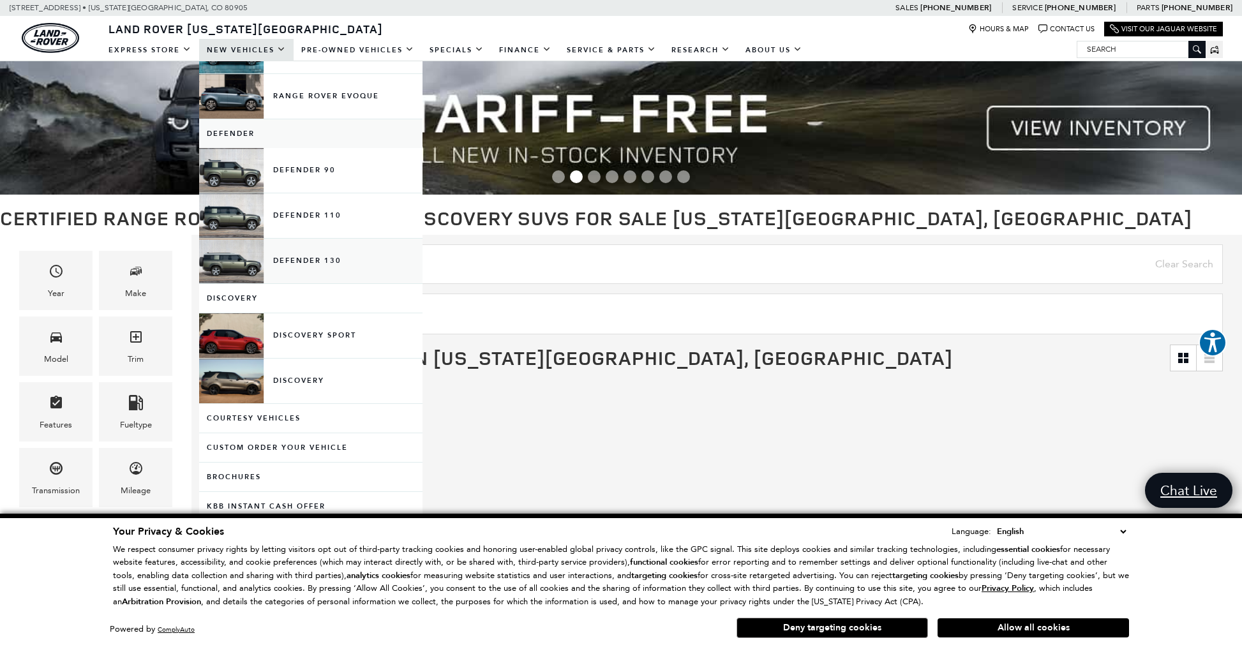
click at [324, 262] on link "Defender 130" at bounding box center [310, 261] width 223 height 45
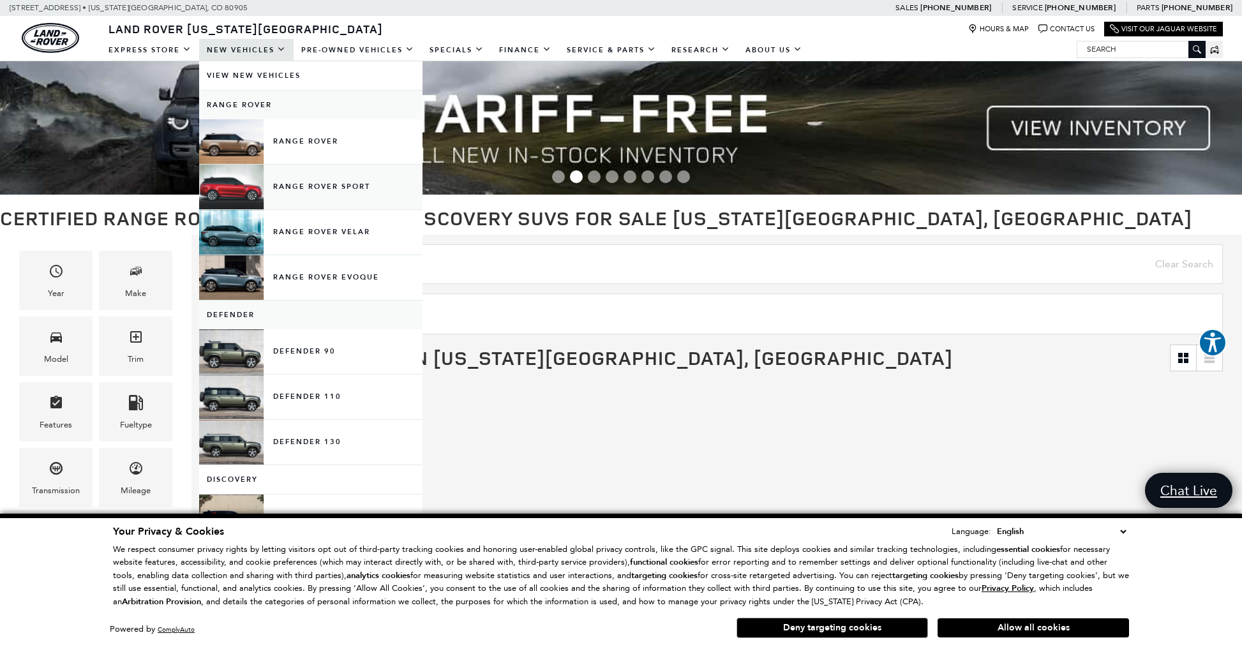
click at [258, 189] on link "Range Rover Sport" at bounding box center [310, 187] width 223 height 45
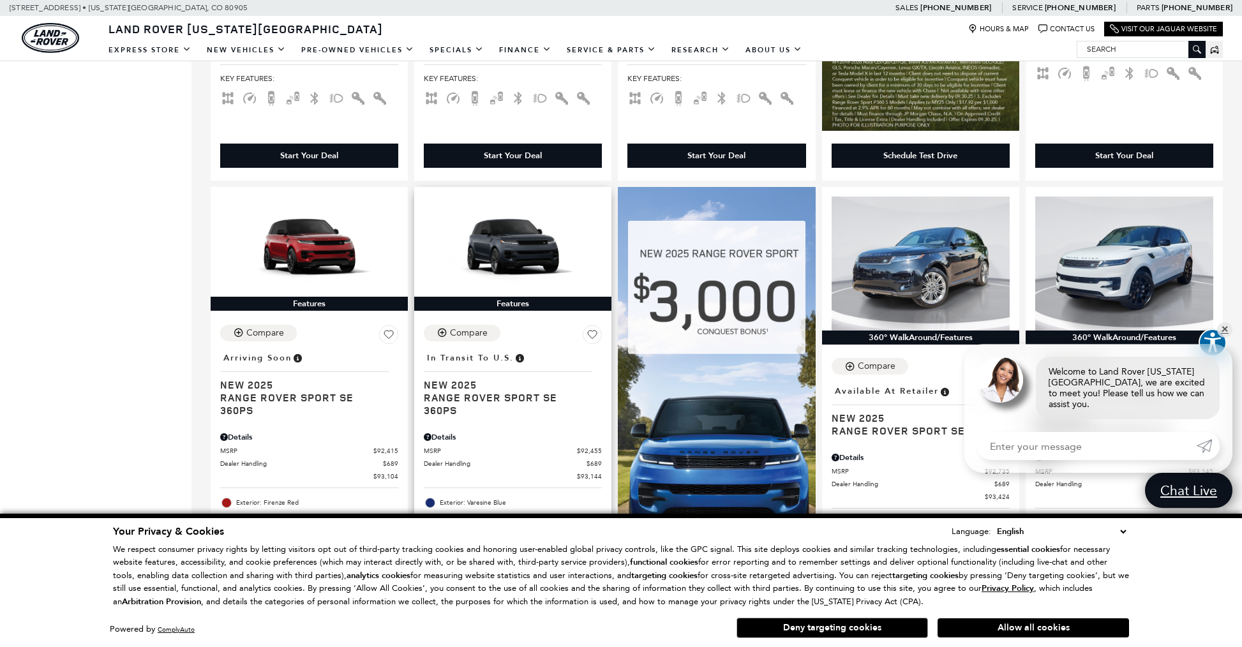
scroll to position [729, 0]
click at [324, 265] on img at bounding box center [309, 247] width 178 height 100
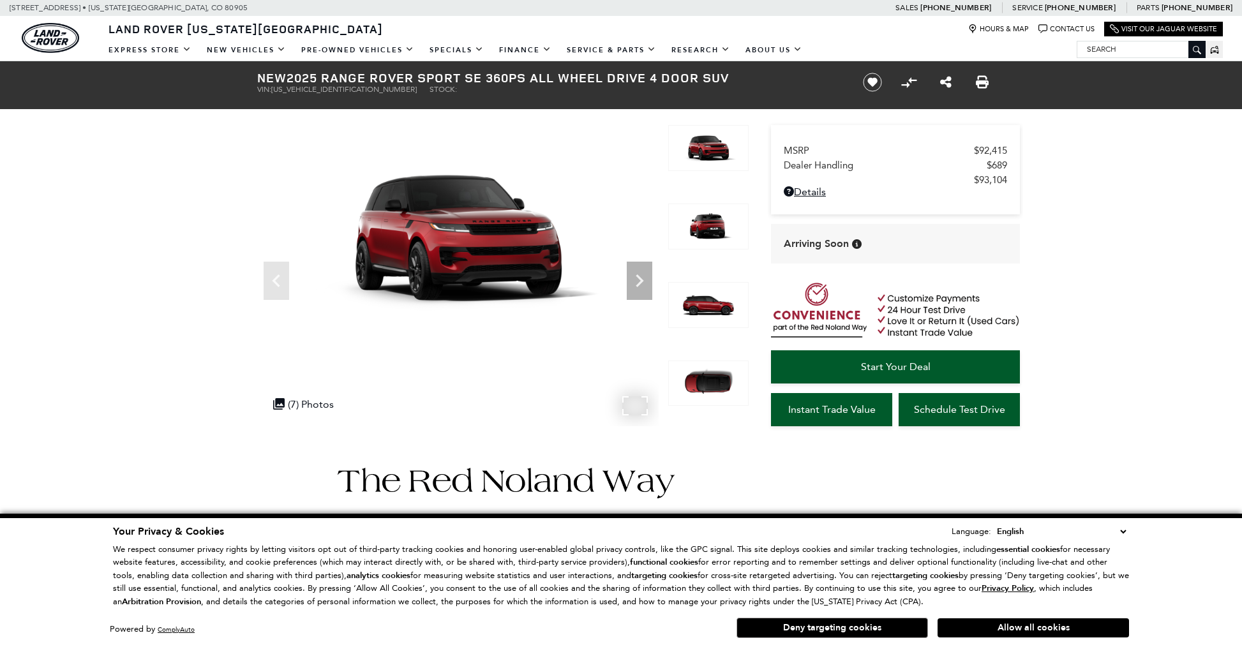
click at [511, 286] on img at bounding box center [457, 238] width 401 height 226
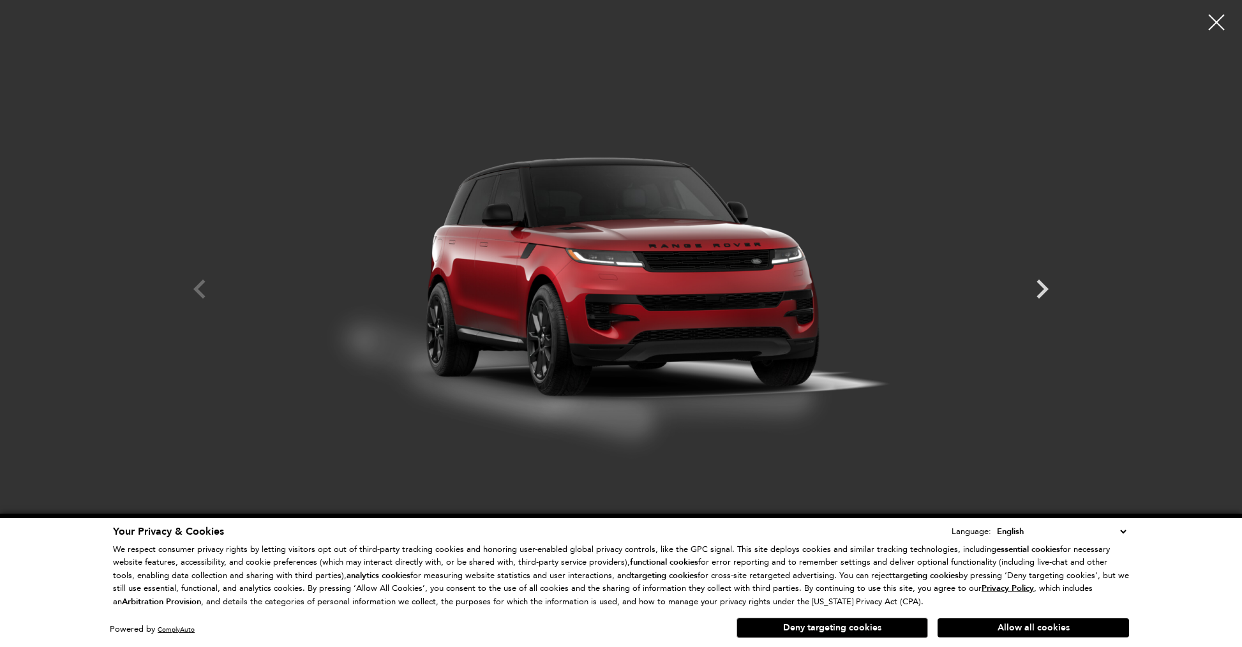
click at [511, 286] on img at bounding box center [621, 277] width 766 height 535
click at [1048, 290] on icon "Next" at bounding box center [1042, 289] width 38 height 38
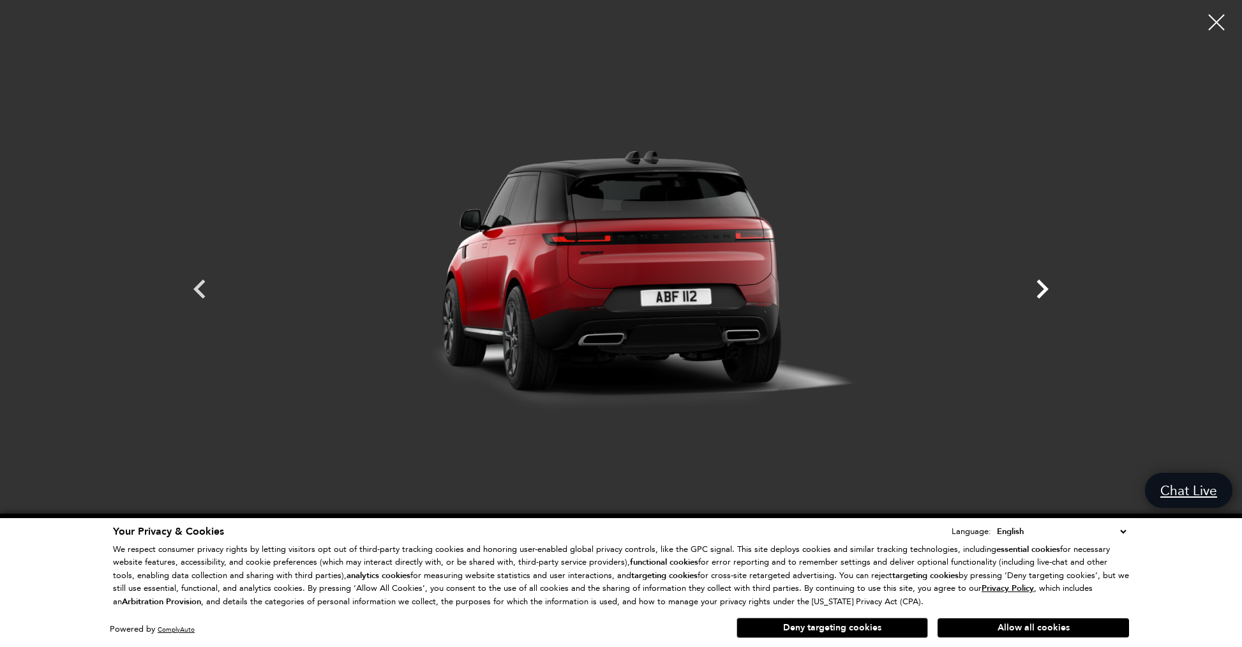
click at [1048, 290] on icon "Next" at bounding box center [1042, 289] width 38 height 38
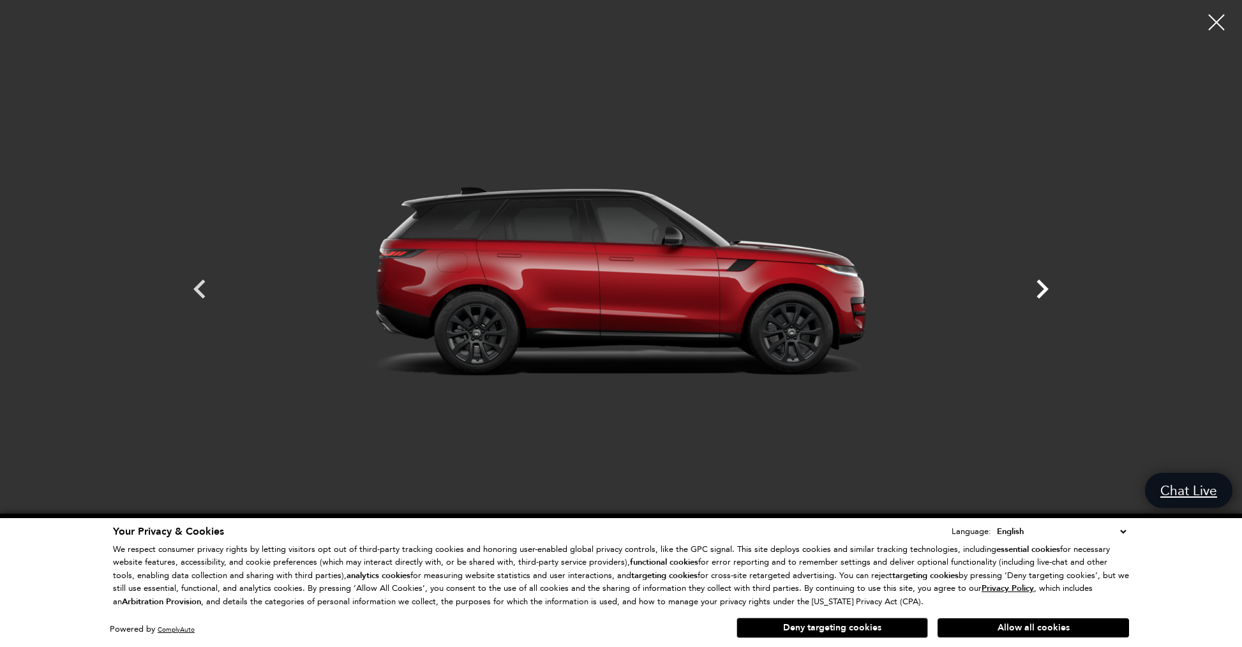
click at [1049, 290] on icon "Next" at bounding box center [1042, 289] width 38 height 38
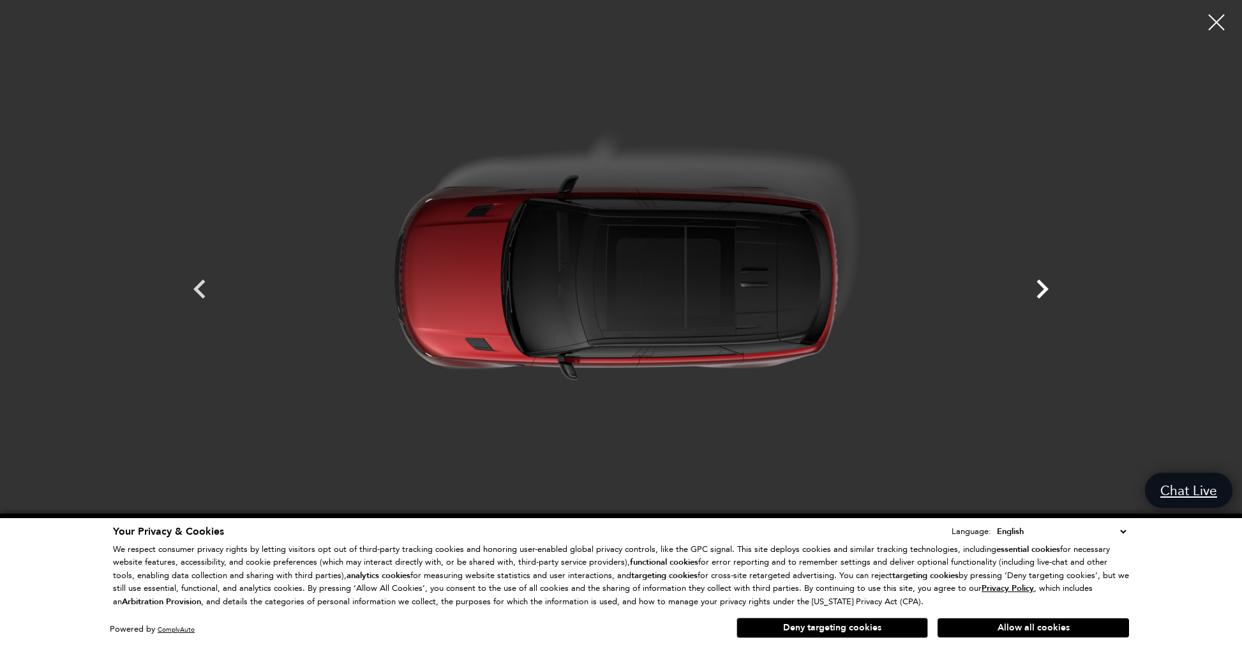
click at [1049, 290] on icon "Next" at bounding box center [1042, 289] width 38 height 38
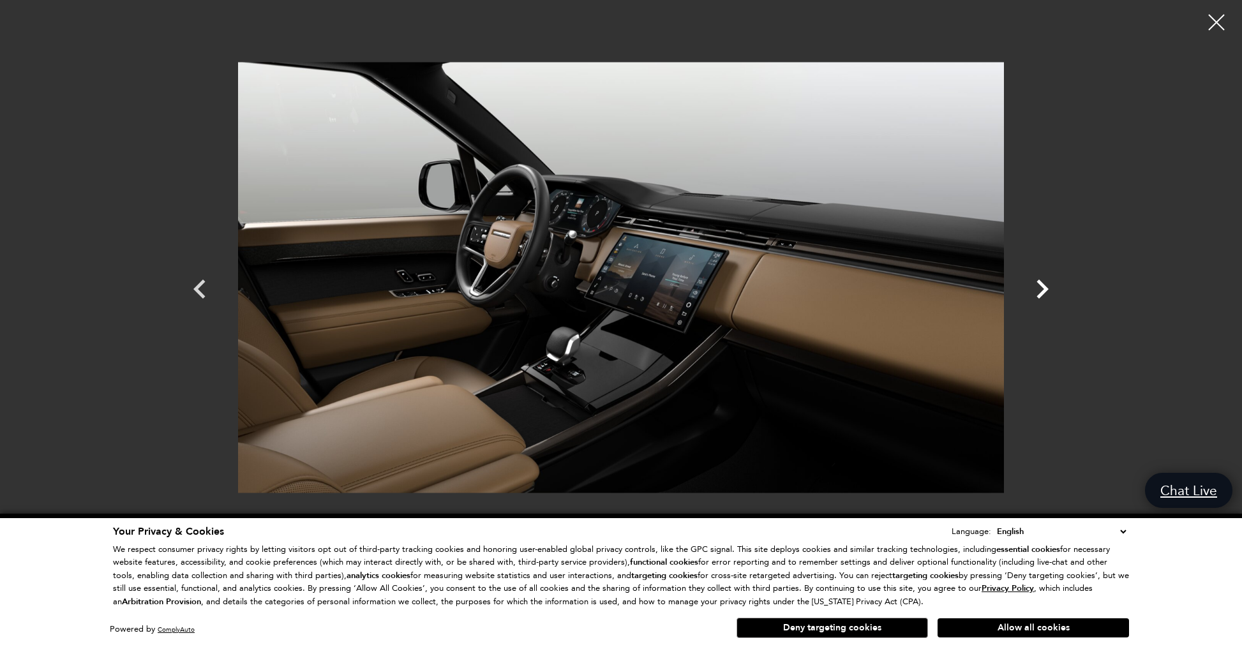
click at [1049, 290] on icon "Next" at bounding box center [1042, 289] width 38 height 38
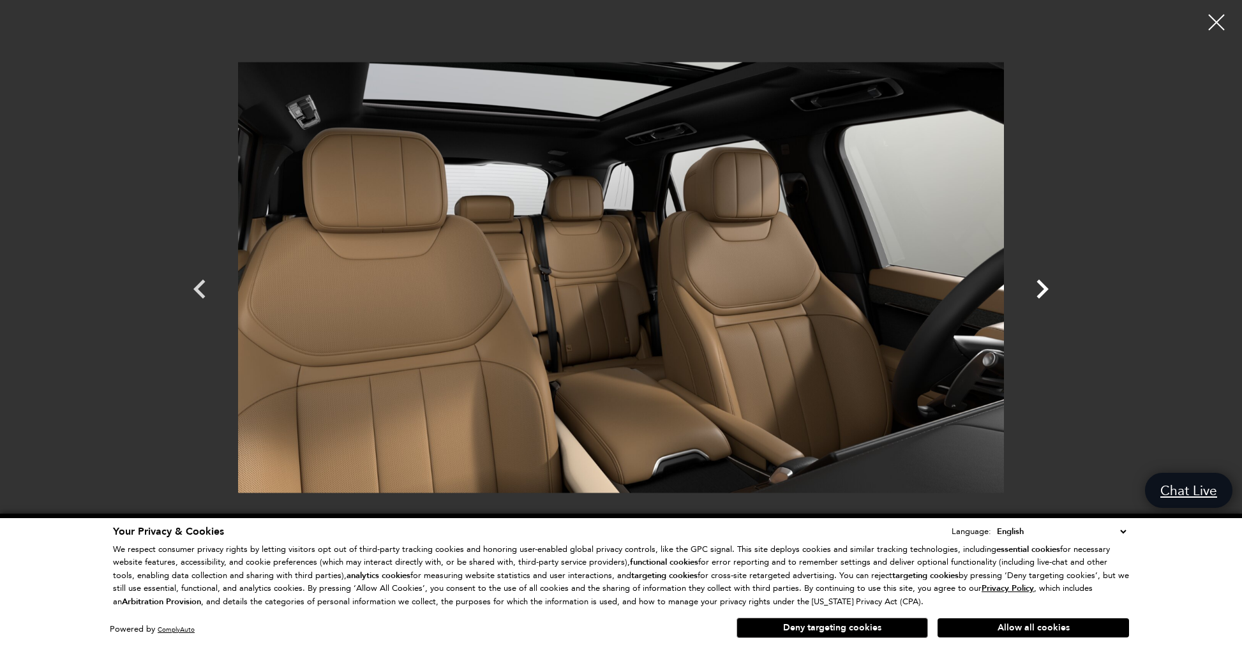
click at [1049, 290] on icon "Next" at bounding box center [1042, 289] width 38 height 38
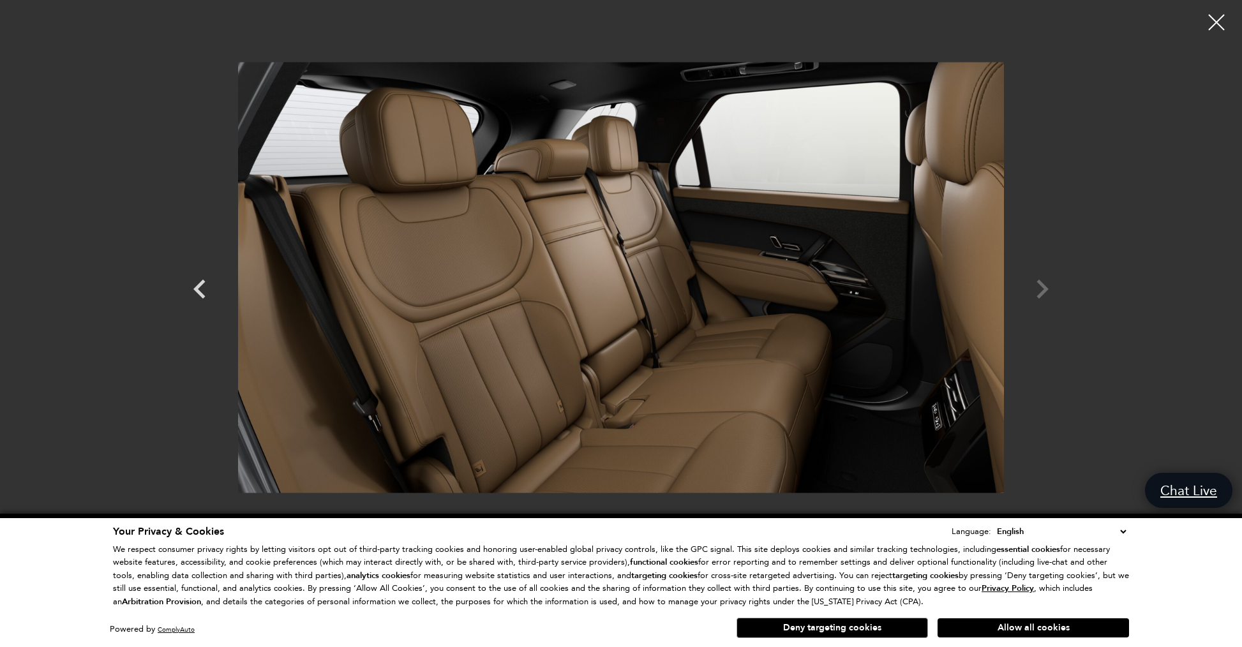
click at [1049, 290] on div at bounding box center [620, 277] width 893 height 535
click at [1043, 291] on div at bounding box center [620, 277] width 893 height 535
